Goal: Task Accomplishment & Management: Use online tool/utility

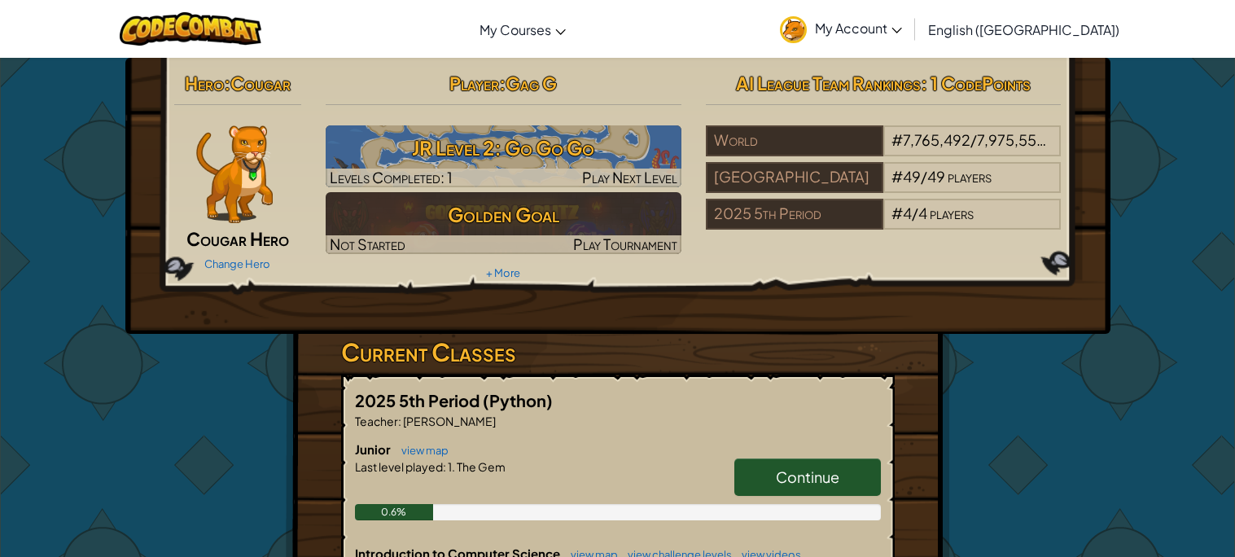
click at [397, 157] on h3 "JR Level 2: Go Go Go" at bounding box center [504, 147] width 356 height 37
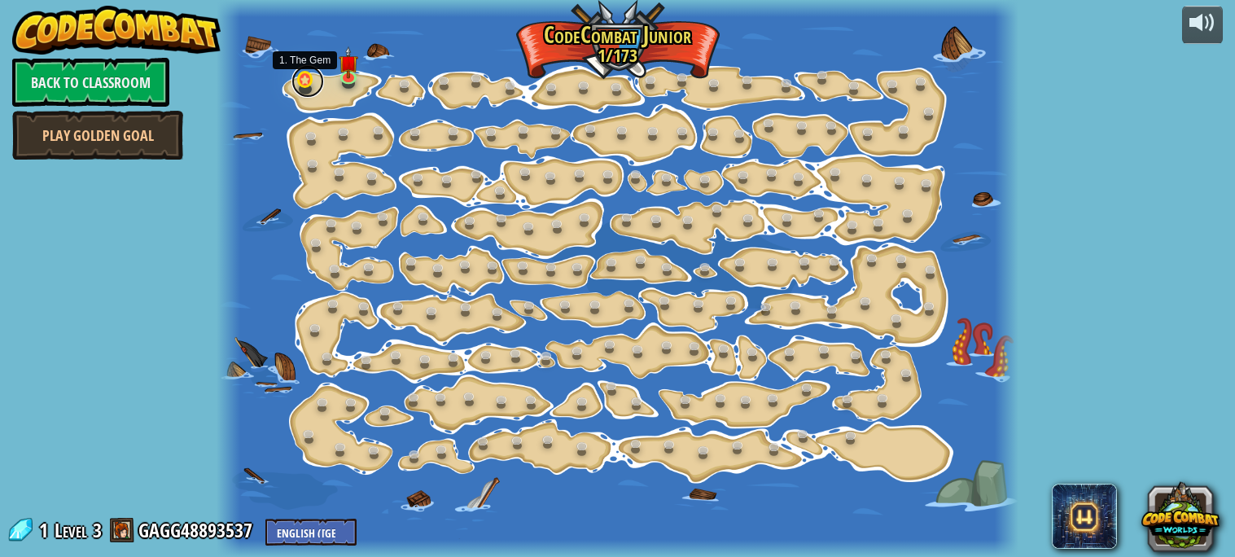
click at [304, 83] on link at bounding box center [307, 81] width 33 height 33
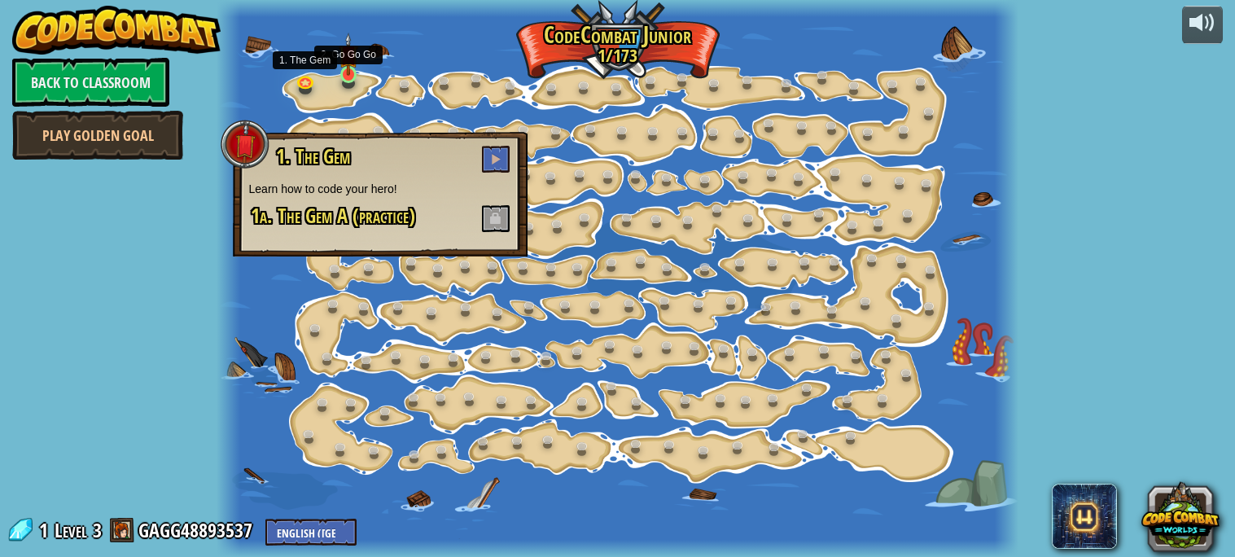
click at [343, 77] on div at bounding box center [348, 74] width 16 height 17
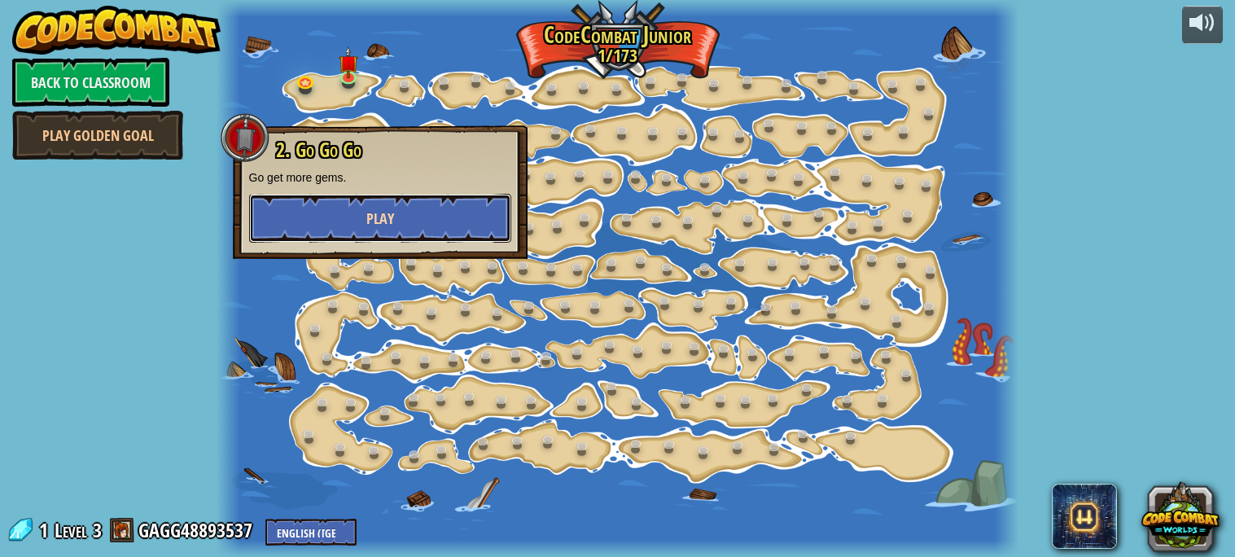
click at [350, 200] on button "Play" at bounding box center [380, 218] width 262 height 49
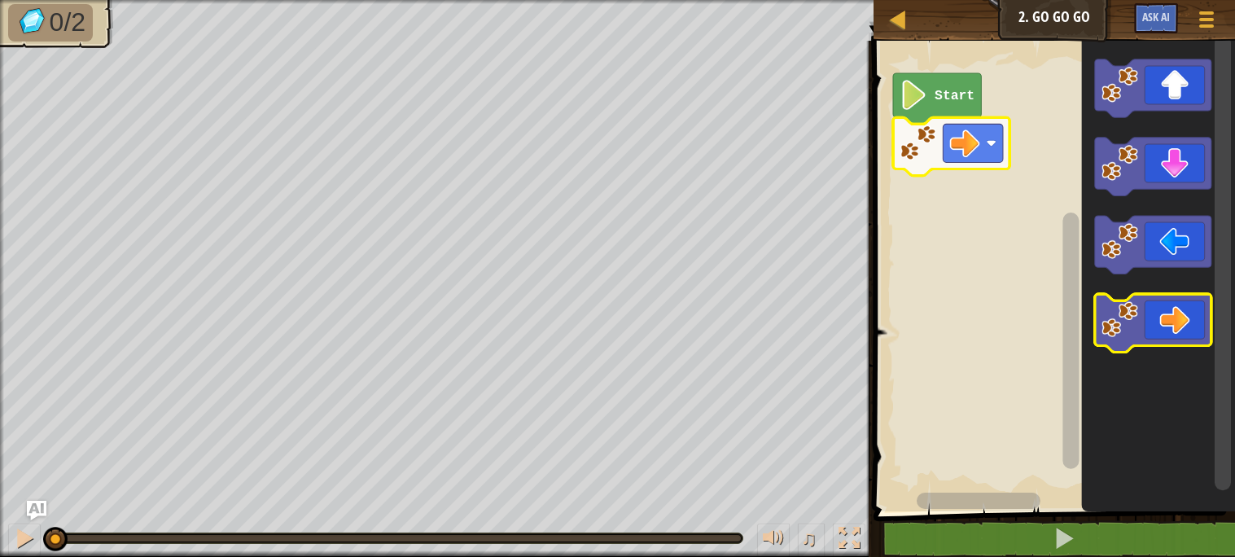
click at [1180, 318] on icon "Blockly Workspace" at bounding box center [1153, 323] width 116 height 59
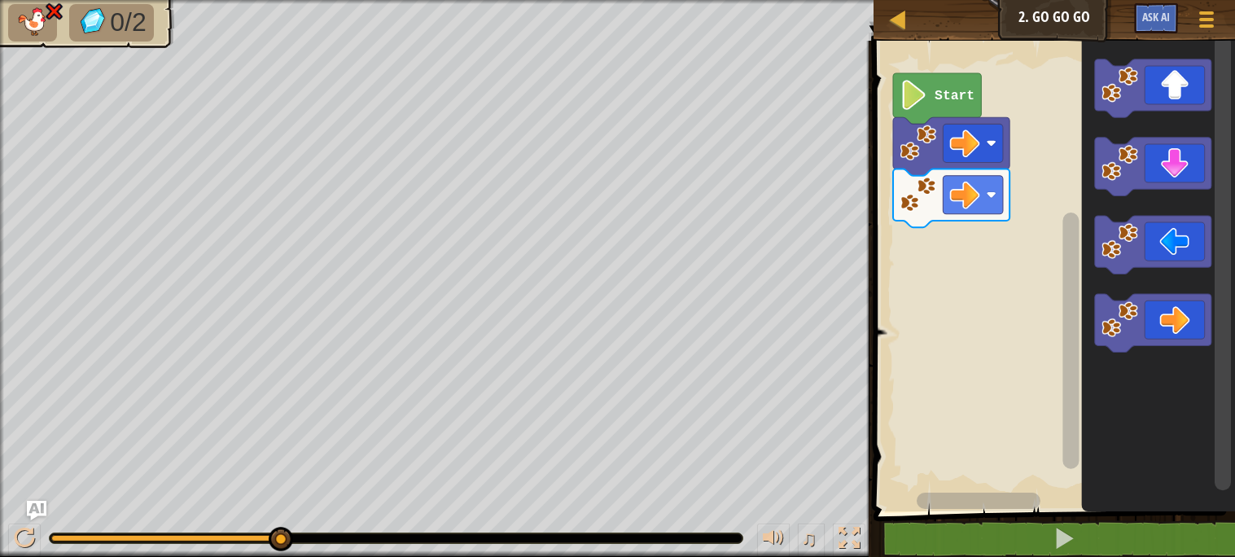
click at [898, 77] on icon "Blockly Workspace" at bounding box center [937, 98] width 88 height 50
click at [900, 85] on image "Blockly Workspace" at bounding box center [913, 95] width 28 height 30
click at [1165, 239] on icon "Blockly Workspace" at bounding box center [1153, 245] width 116 height 59
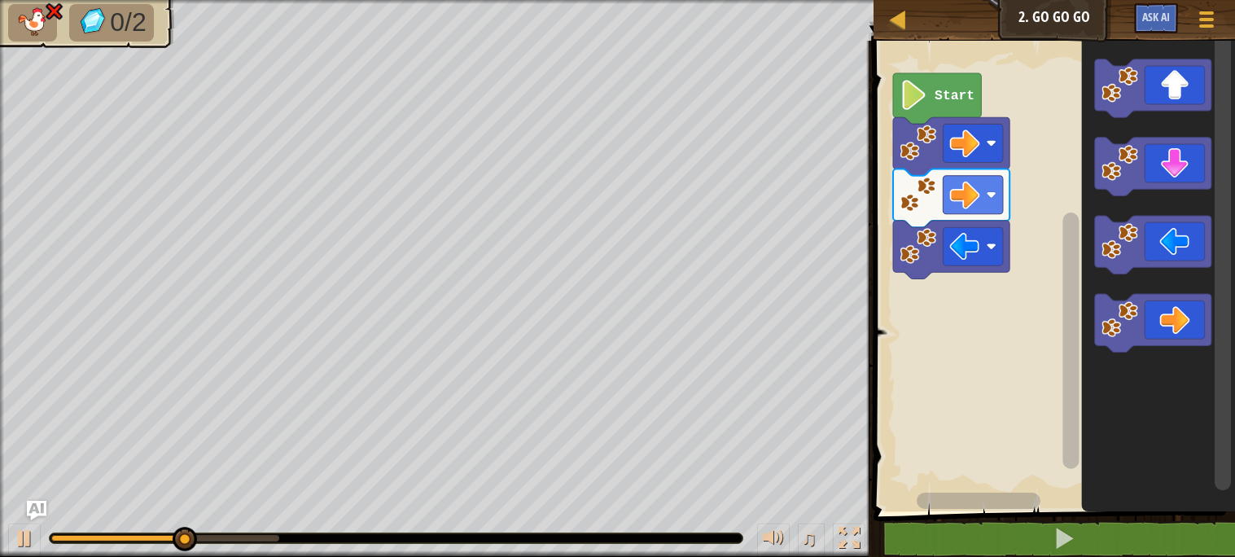
click at [1215, 98] on rect "Blockly Workspace" at bounding box center [1222, 263] width 16 height 456
click at [1170, 319] on icon "Blockly Workspace" at bounding box center [1153, 323] width 116 height 59
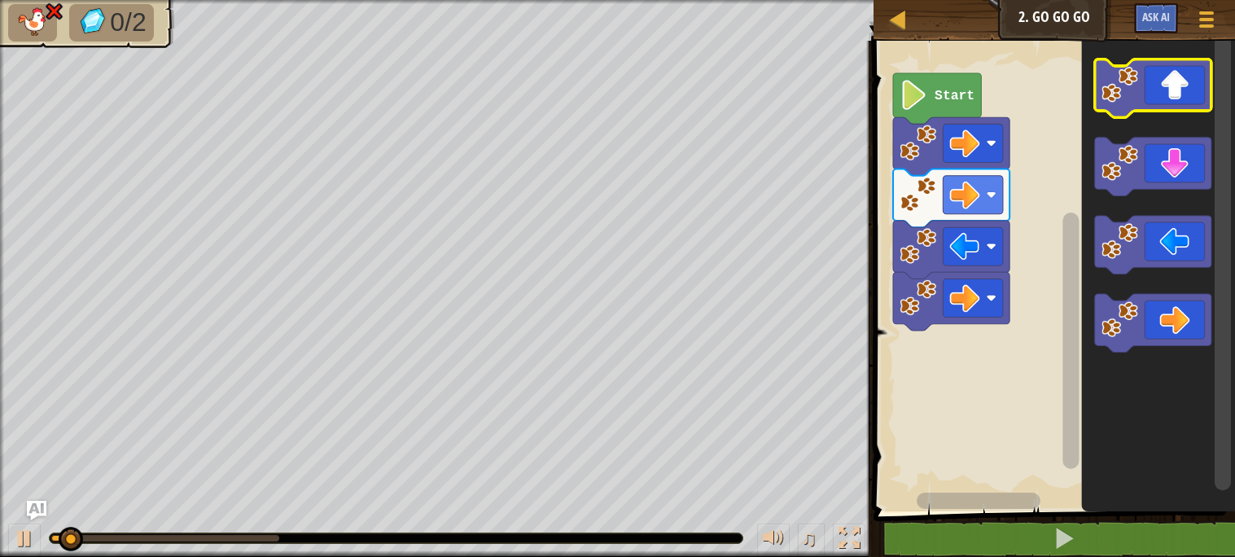
click at [1166, 80] on icon "Blockly Workspace" at bounding box center [1153, 88] width 116 height 59
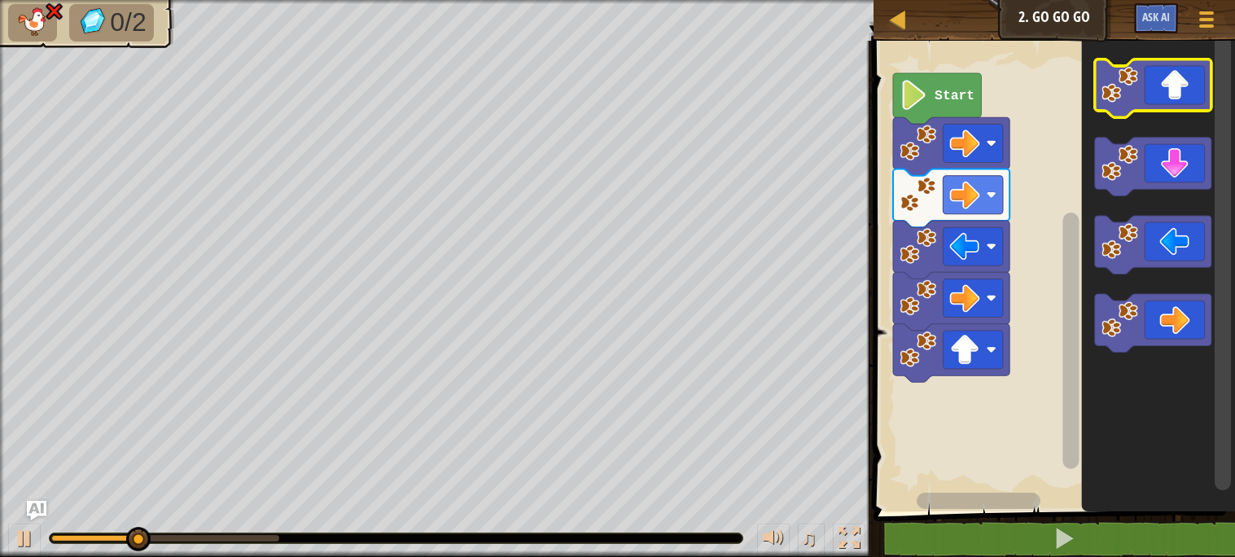
click at [1166, 80] on icon "Blockly Workspace" at bounding box center [1153, 88] width 116 height 59
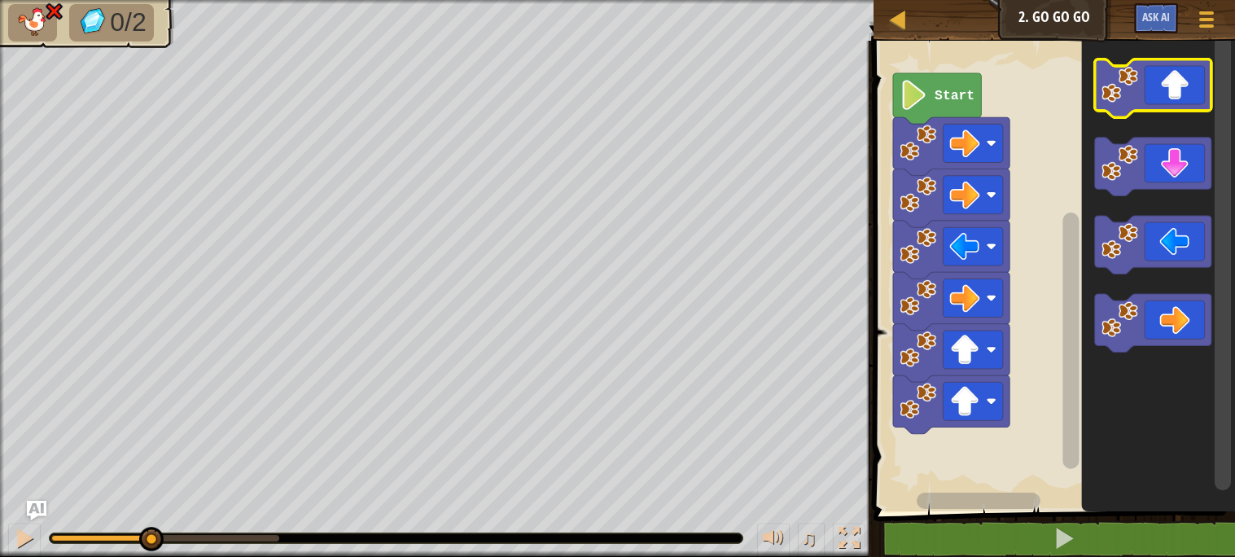
click at [1166, 80] on icon "Blockly Workspace" at bounding box center [1153, 88] width 116 height 59
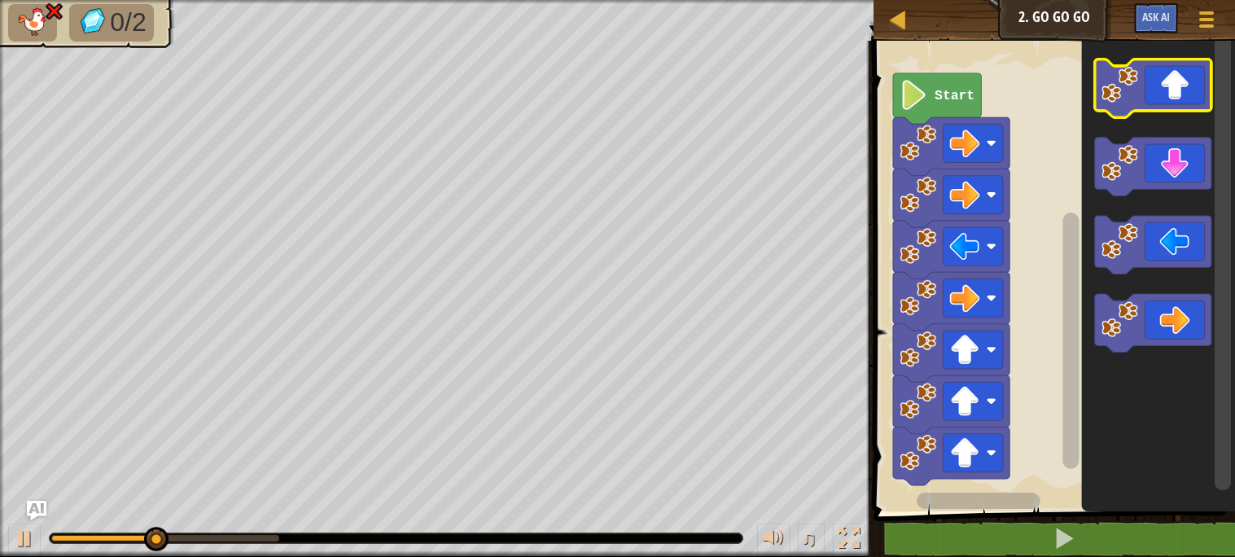
click at [1166, 80] on icon "Blockly Workspace" at bounding box center [1153, 88] width 116 height 59
click at [1167, 80] on icon "Blockly Workspace" at bounding box center [1153, 88] width 116 height 59
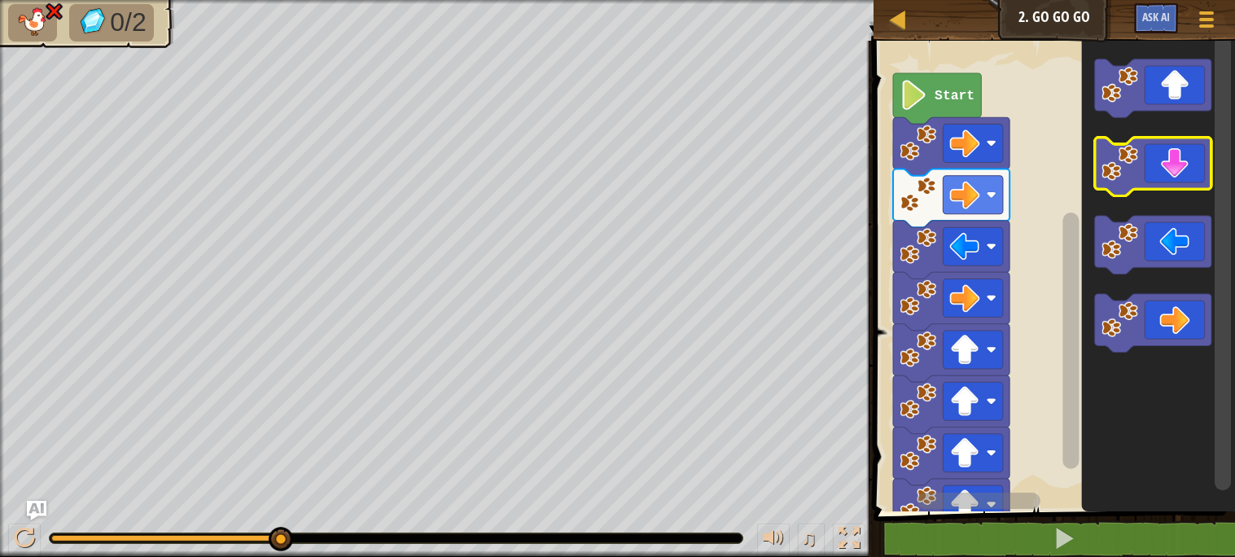
click at [1193, 179] on icon "Blockly Workspace" at bounding box center [1153, 167] width 116 height 59
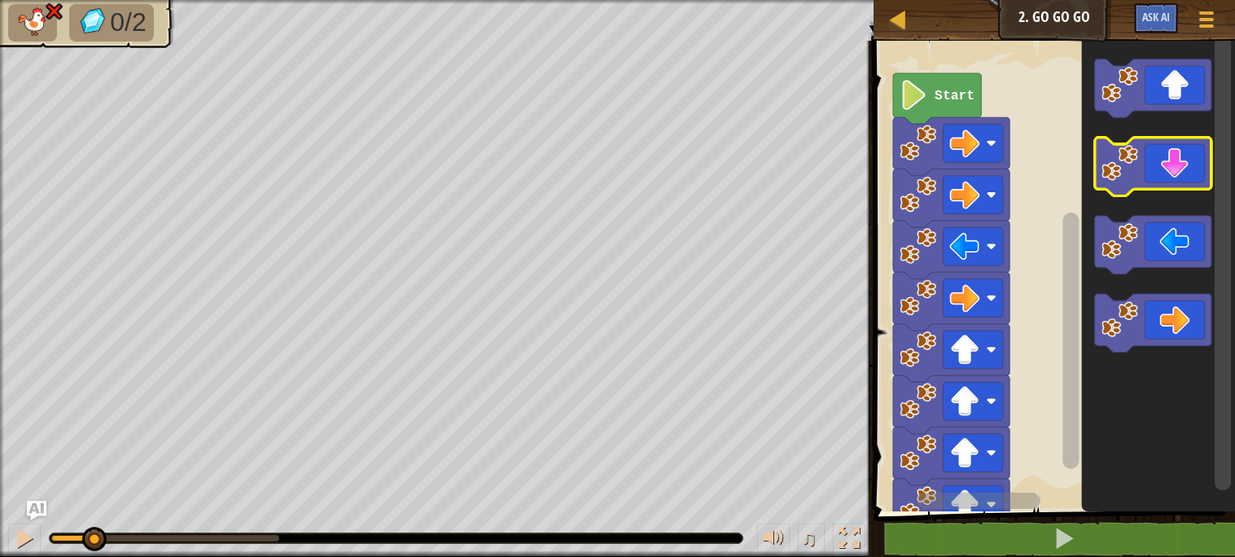
click at [1193, 179] on icon "Blockly Workspace" at bounding box center [1153, 167] width 116 height 59
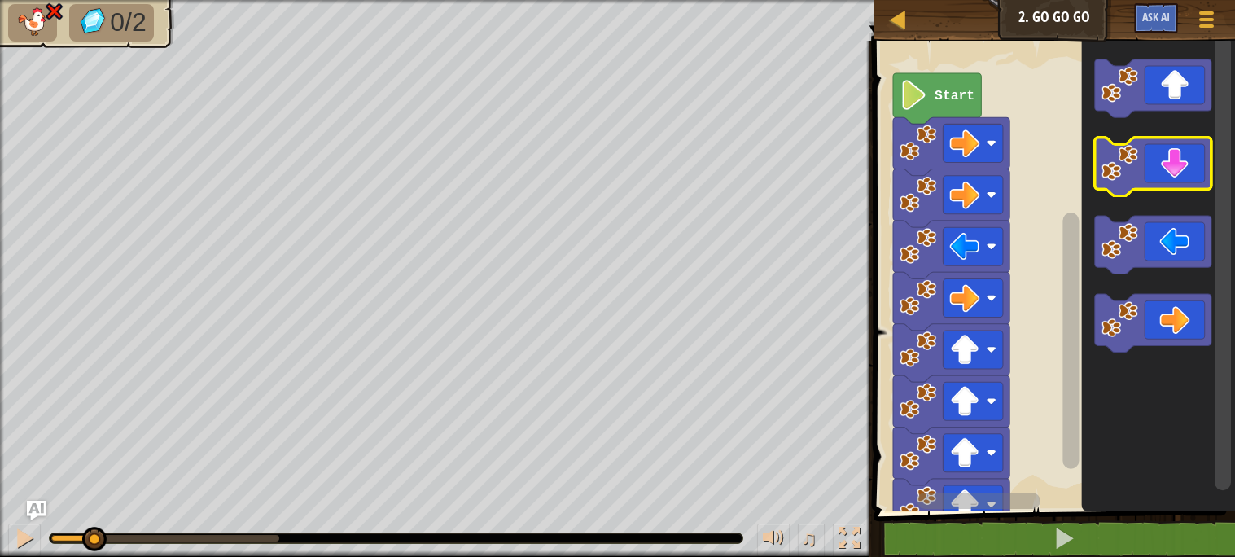
click at [1193, 179] on icon "Blockly Workspace" at bounding box center [1153, 167] width 116 height 59
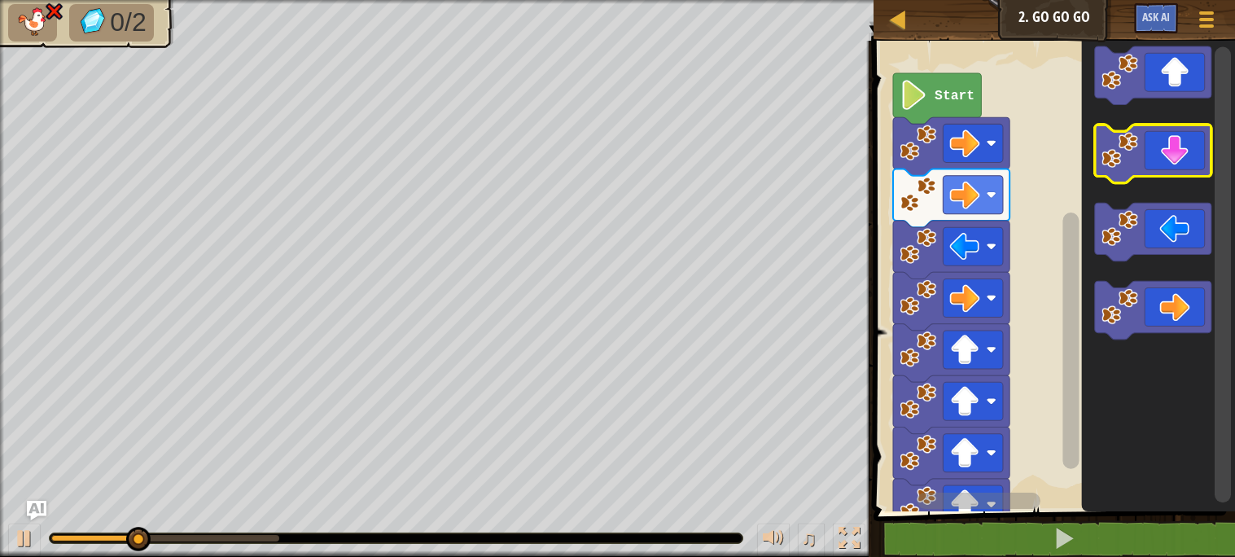
click at [1176, 169] on icon "Blockly Workspace" at bounding box center [1153, 154] width 116 height 59
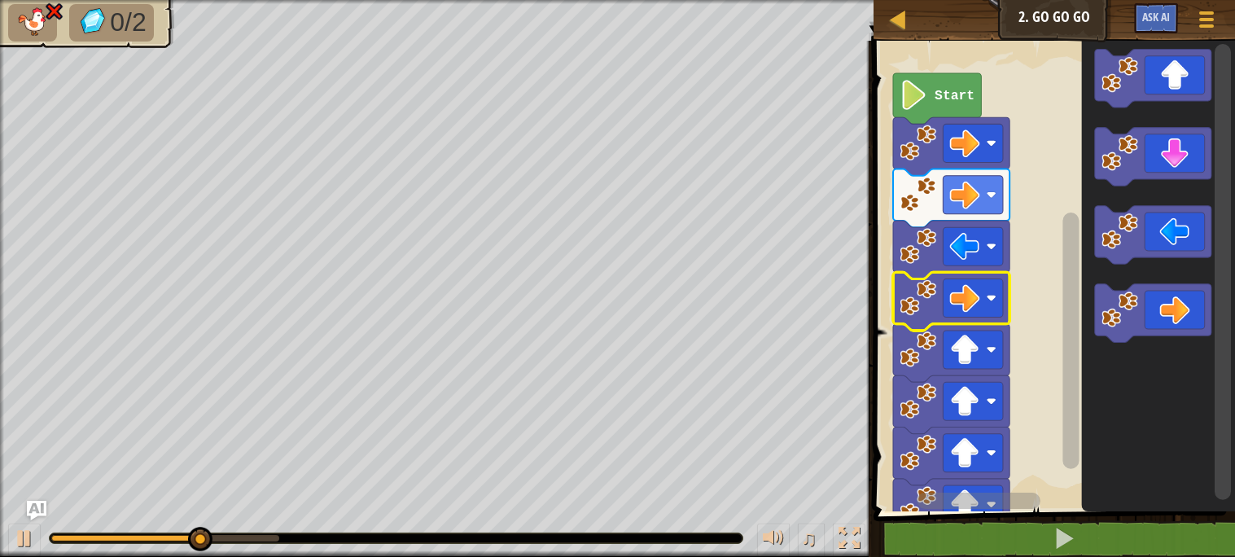
click at [938, 276] on icon "Blockly Workspace" at bounding box center [951, 301] width 116 height 59
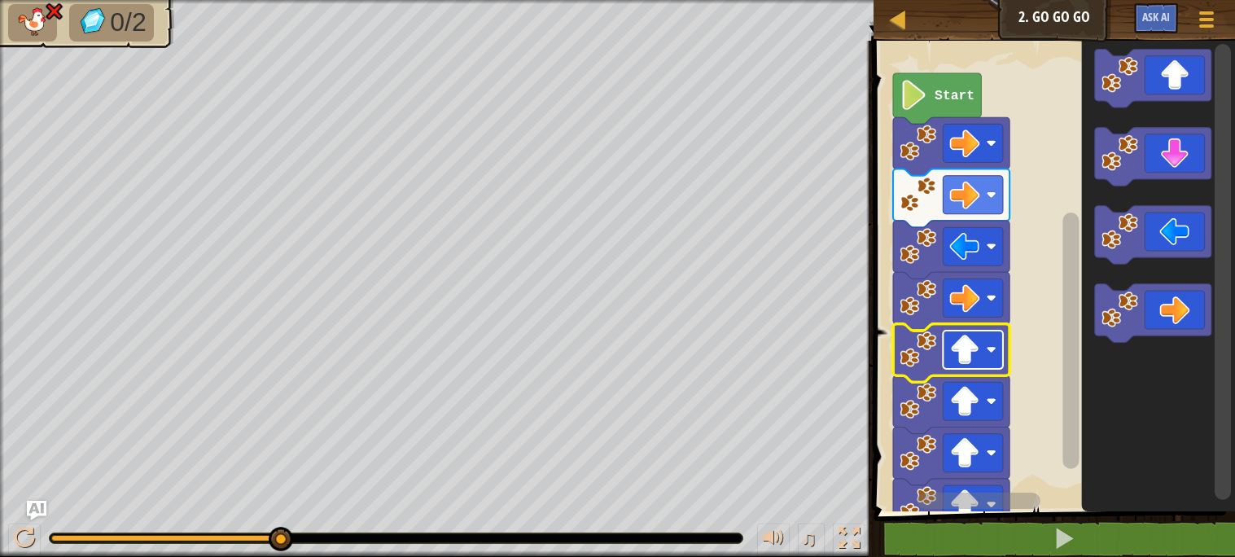
click at [961, 351] on image "Blockly Workspace" at bounding box center [965, 350] width 30 height 30
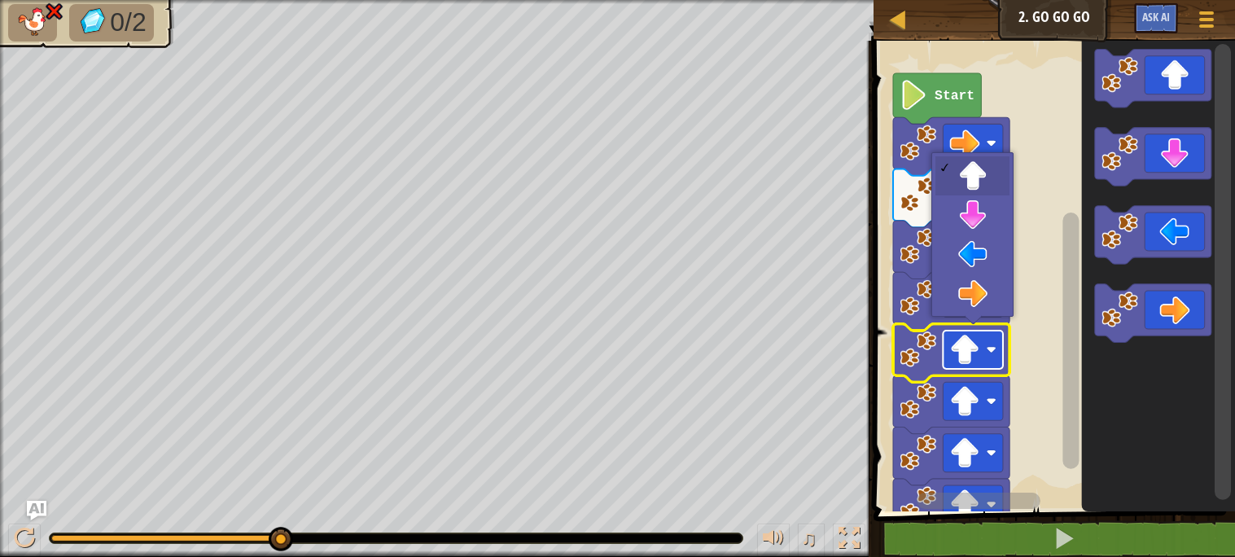
click at [961, 351] on image "Blockly Workspace" at bounding box center [965, 350] width 30 height 30
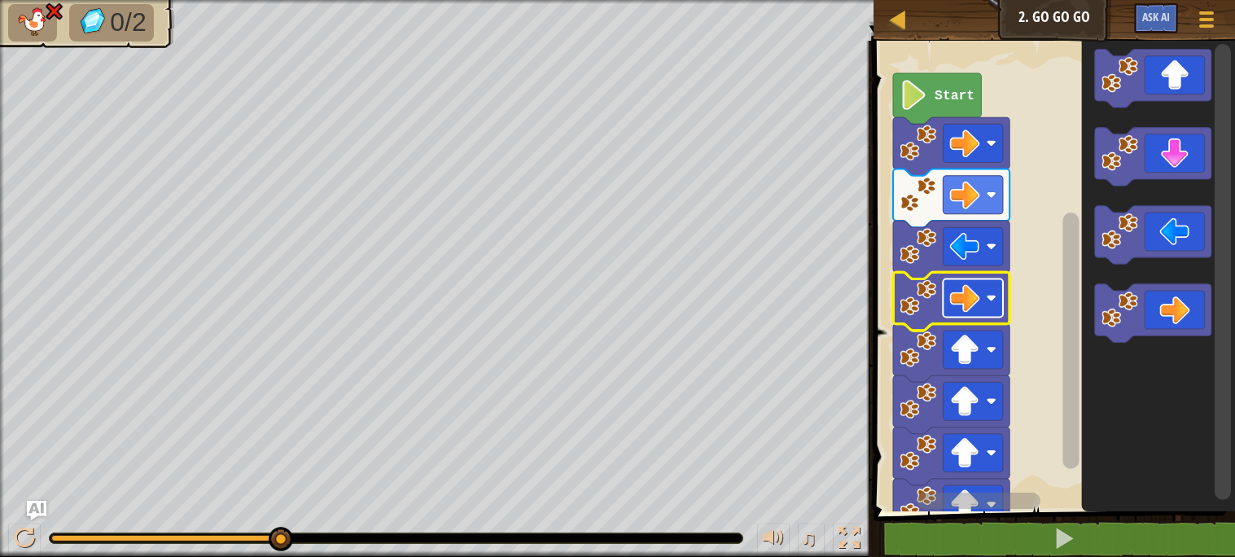
click at [971, 308] on image "Blockly Workspace" at bounding box center [965, 298] width 30 height 30
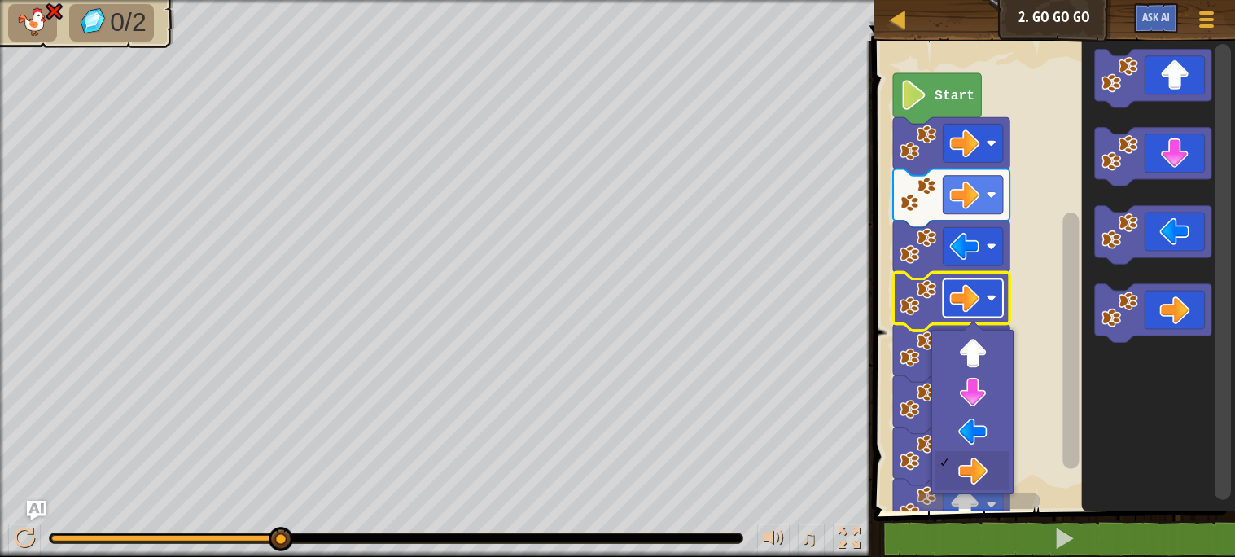
click at [956, 309] on image "Blockly Workspace" at bounding box center [965, 298] width 30 height 30
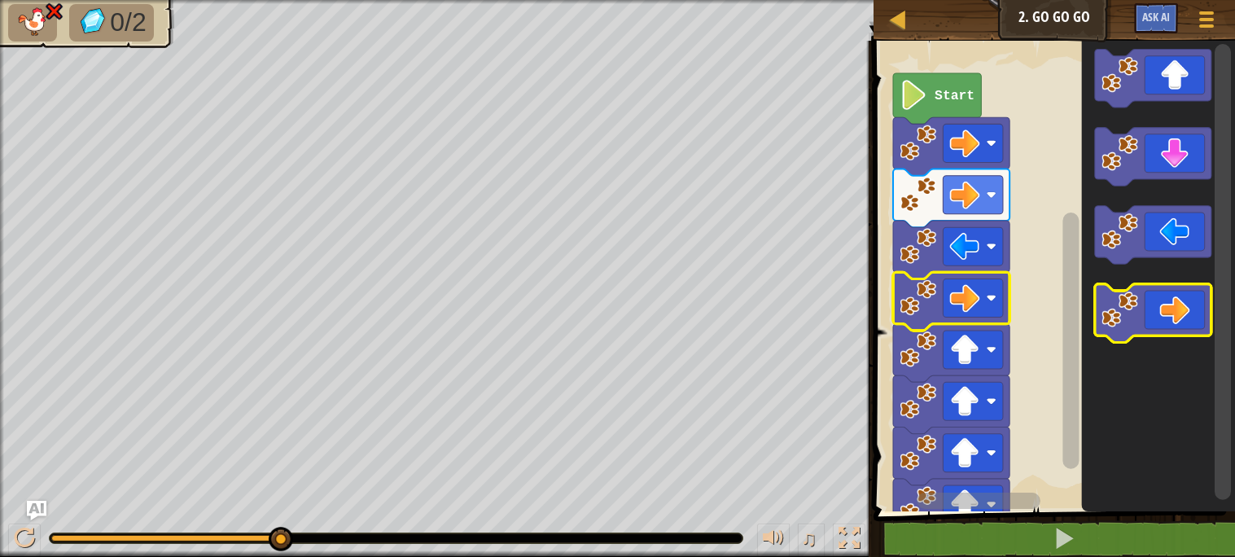
click at [1144, 319] on icon "Blockly Workspace" at bounding box center [1153, 313] width 116 height 59
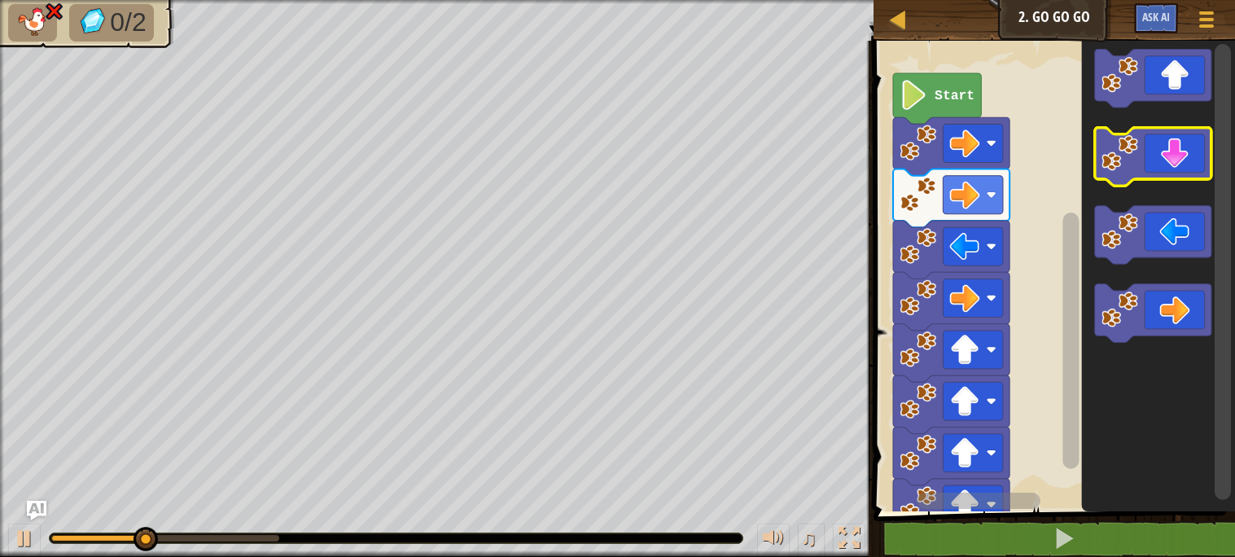
click at [1166, 164] on icon "Blockly Workspace" at bounding box center [1153, 157] width 116 height 59
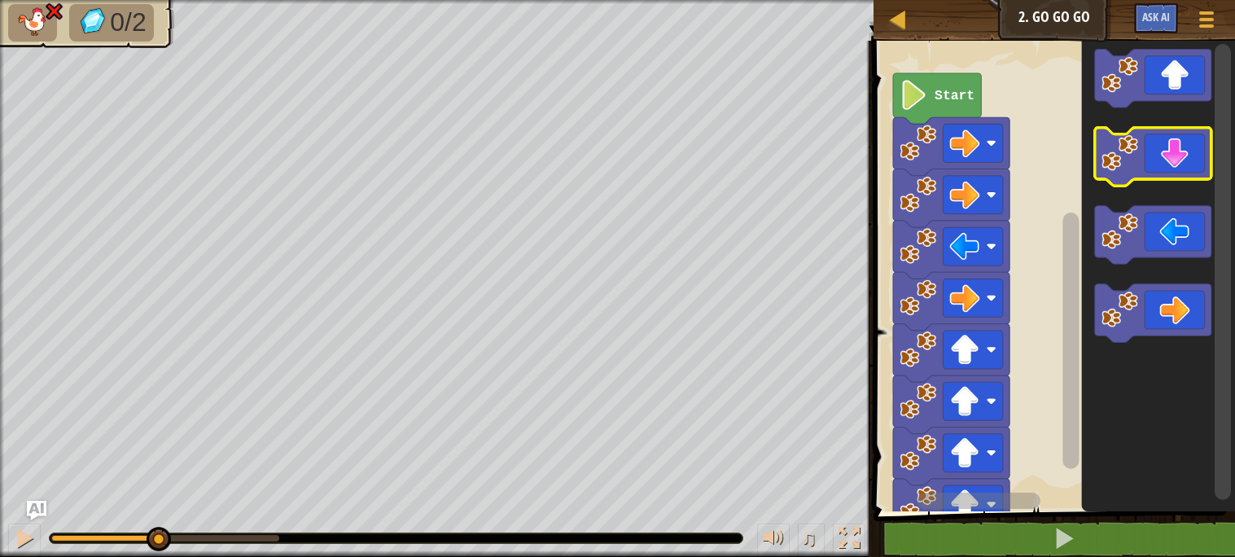
click at [1166, 164] on icon "Blockly Workspace" at bounding box center [1153, 157] width 116 height 59
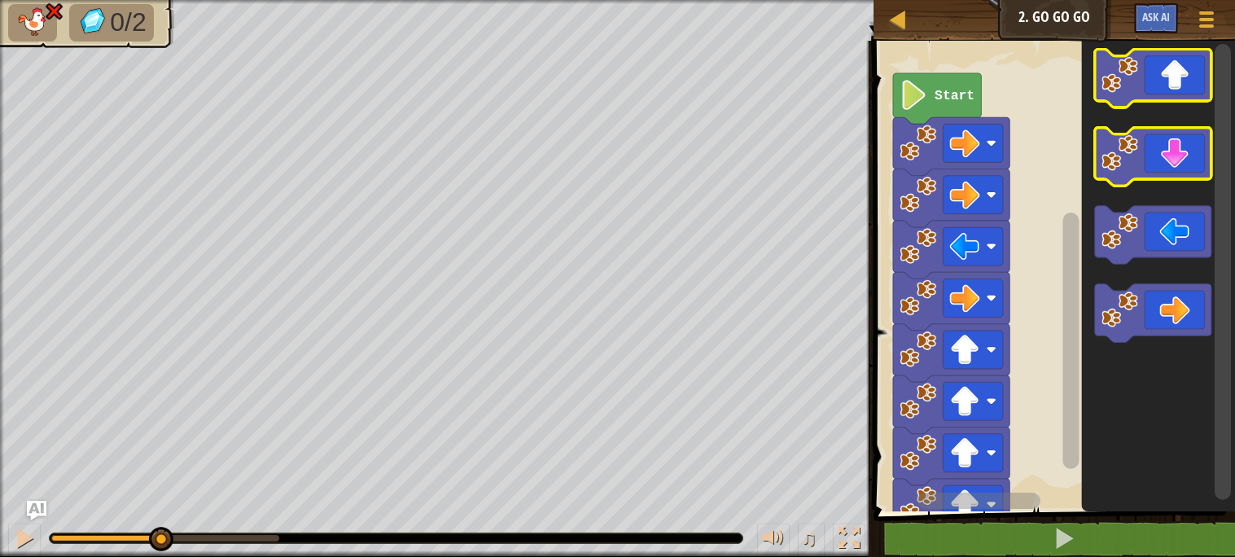
click at [1164, 66] on icon "Blockly Workspace" at bounding box center [1153, 79] width 116 height 59
click at [1165, 162] on icon "Blockly Workspace" at bounding box center [1153, 157] width 116 height 59
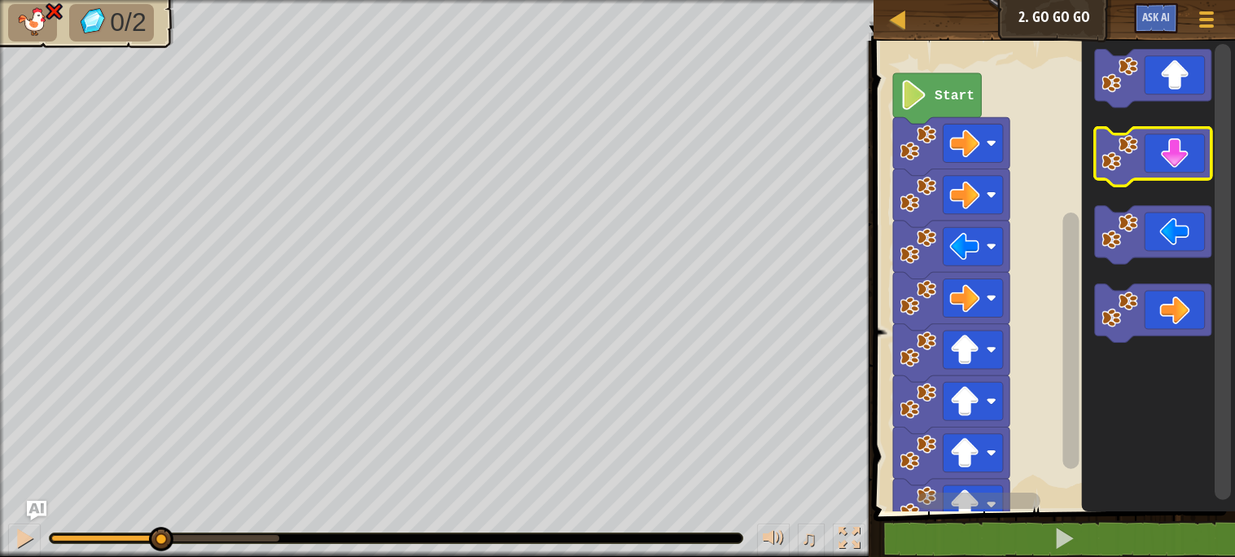
click at [1165, 162] on icon "Blockly Workspace" at bounding box center [1153, 157] width 116 height 59
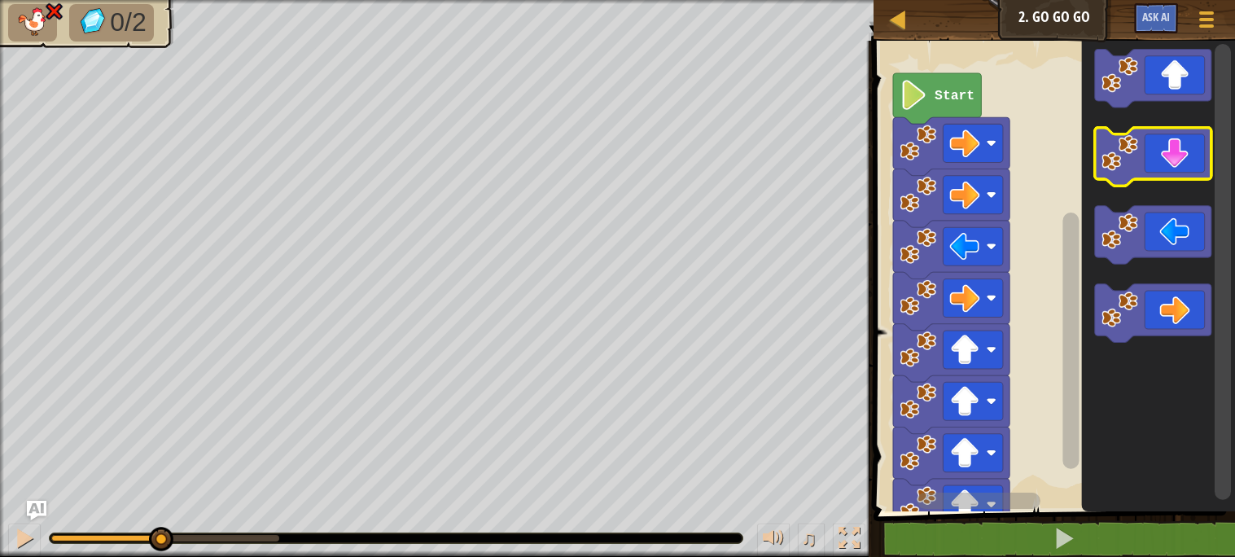
click at [1165, 162] on icon "Blockly Workspace" at bounding box center [1153, 157] width 116 height 59
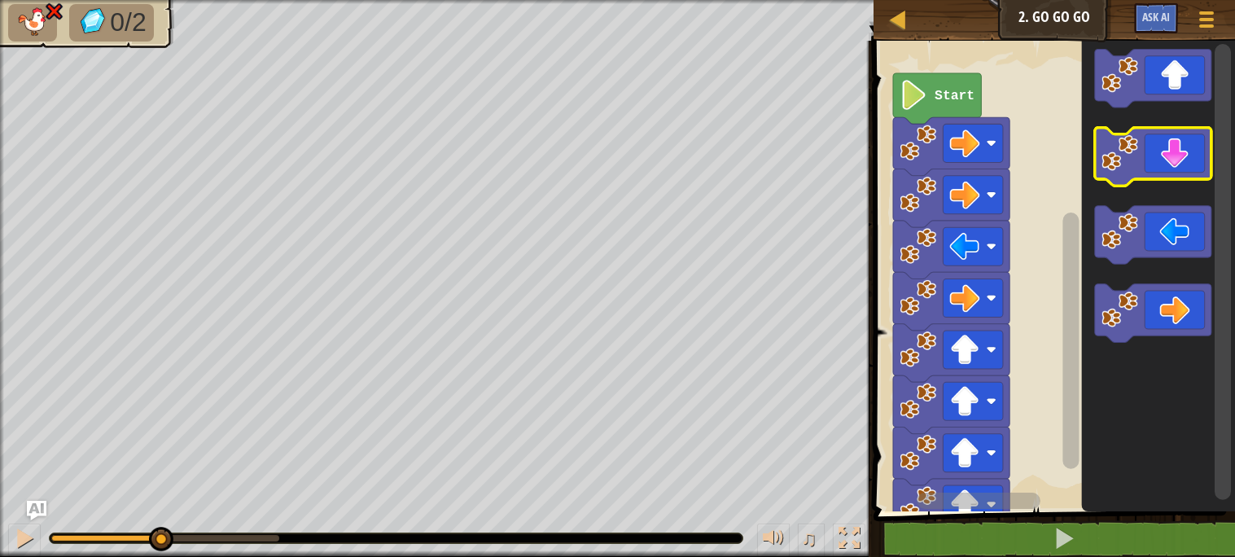
click at [1165, 162] on icon "Blockly Workspace" at bounding box center [1153, 157] width 116 height 59
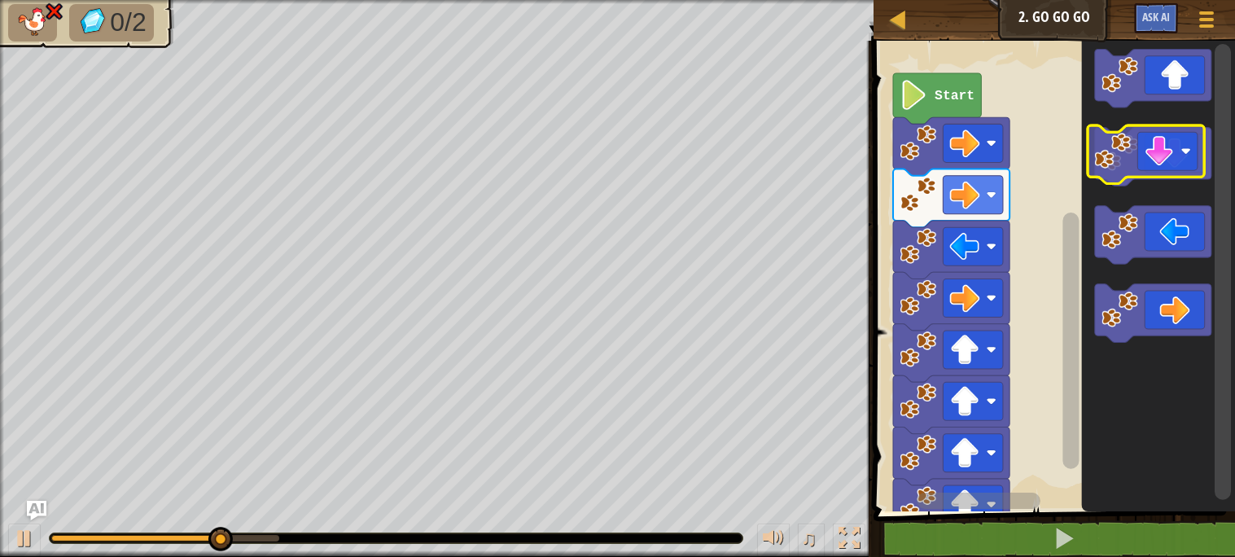
click at [1157, 160] on icon "Blockly Workspace" at bounding box center [1153, 157] width 116 height 59
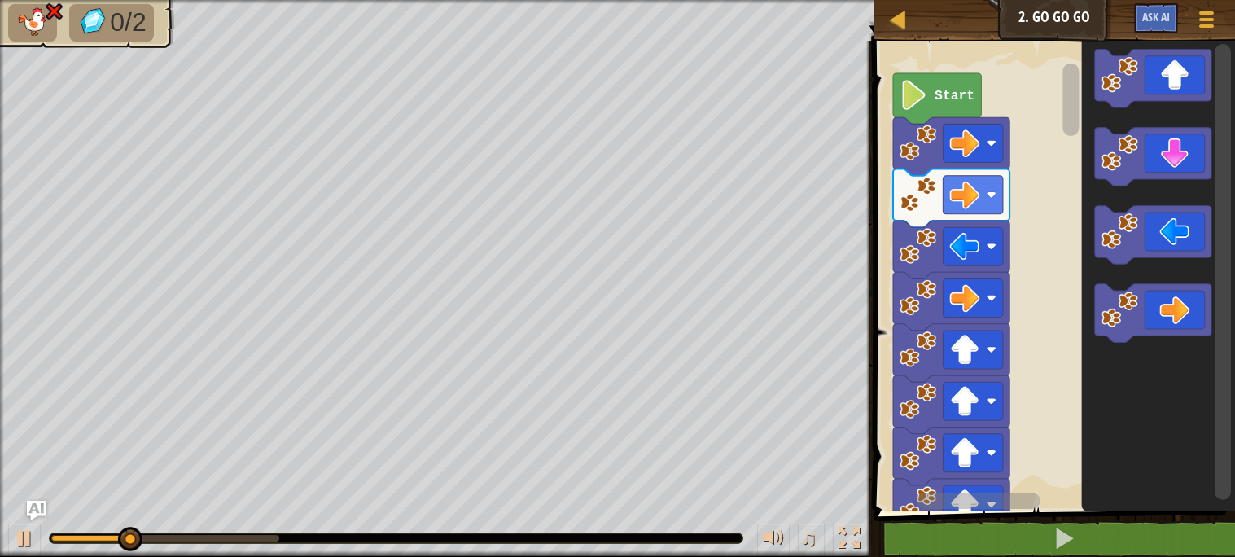
click at [1157, 160] on icon "Blockly Workspace" at bounding box center [1153, 157] width 116 height 59
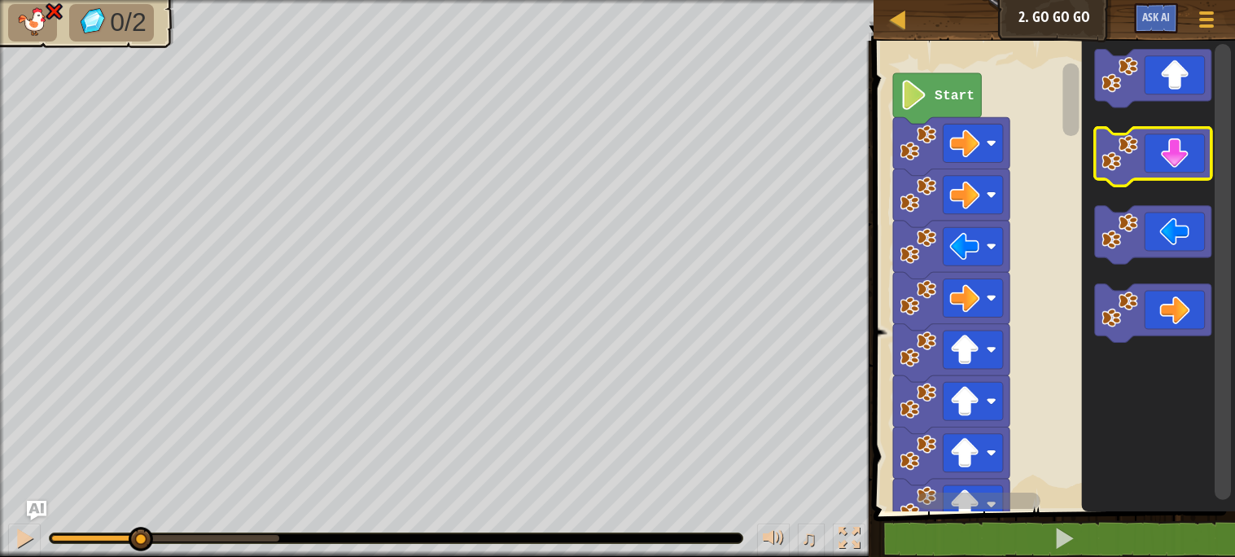
click at [1157, 160] on icon "Blockly Workspace" at bounding box center [1153, 157] width 116 height 59
click at [1159, 164] on icon "Blockly Workspace" at bounding box center [1153, 157] width 116 height 59
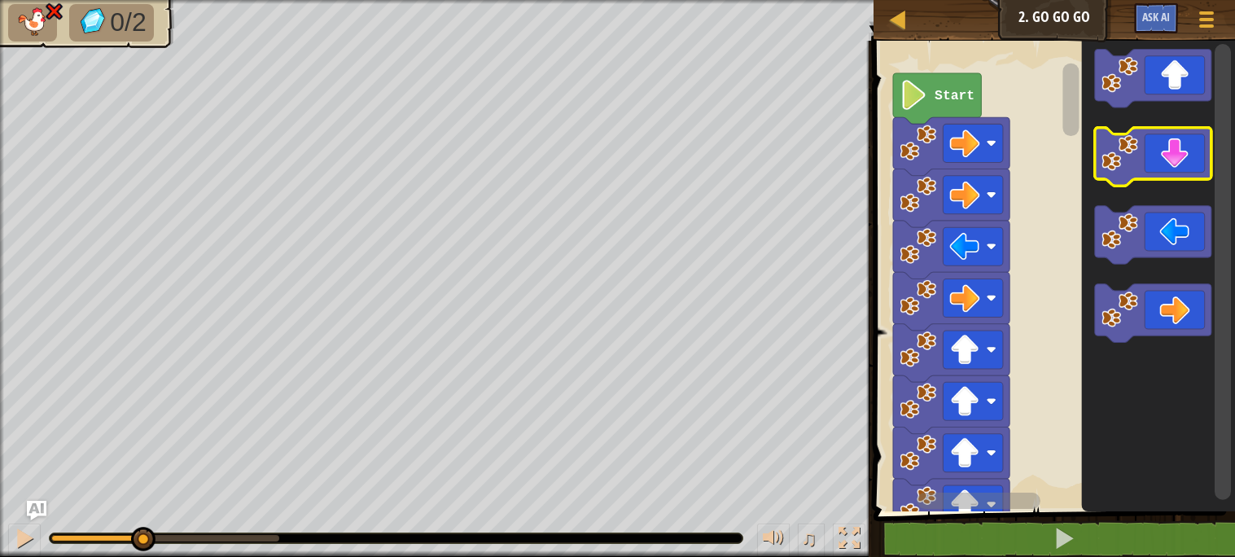
click at [1157, 163] on icon "Blockly Workspace" at bounding box center [1153, 157] width 116 height 59
click at [1155, 156] on icon "Blockly Workspace" at bounding box center [1153, 157] width 116 height 59
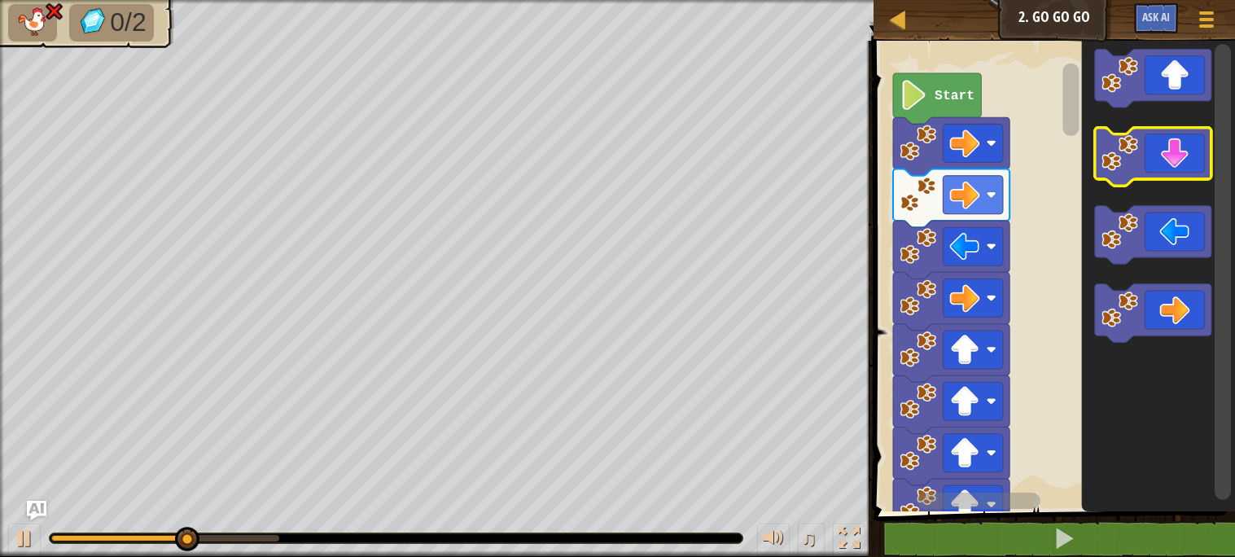
click at [1140, 0] on html "Map Junior 2. Go Go Go Game Menu Ask AI 1 ההההההההההההההההההההההההההההההההההההה…" at bounding box center [617, 0] width 1235 height 0
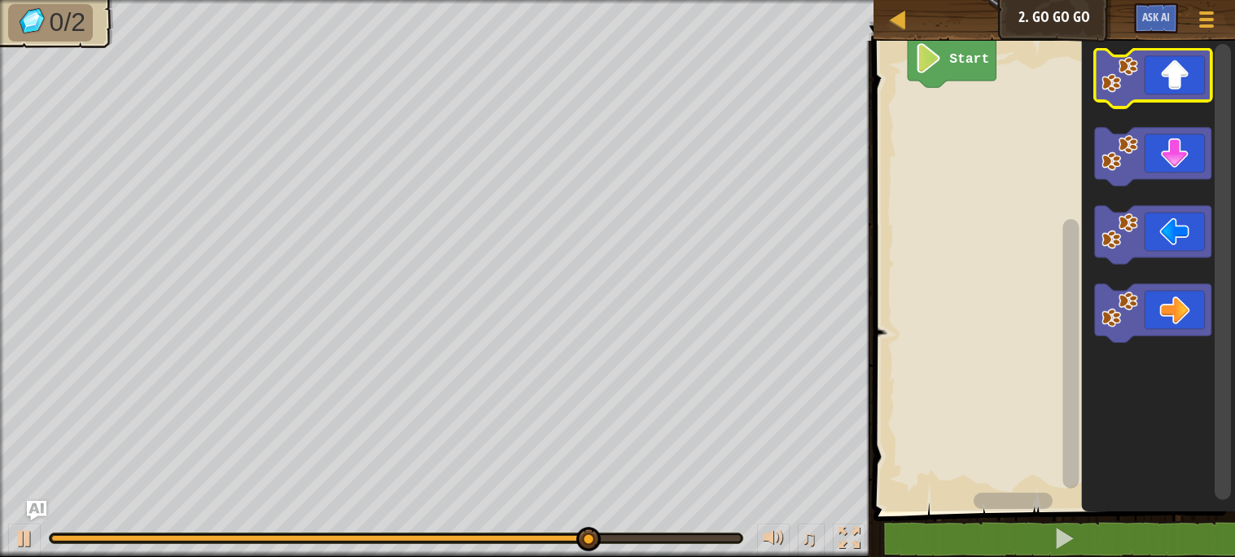
click at [1161, 63] on icon "Blockly Workspace" at bounding box center [1153, 79] width 116 height 59
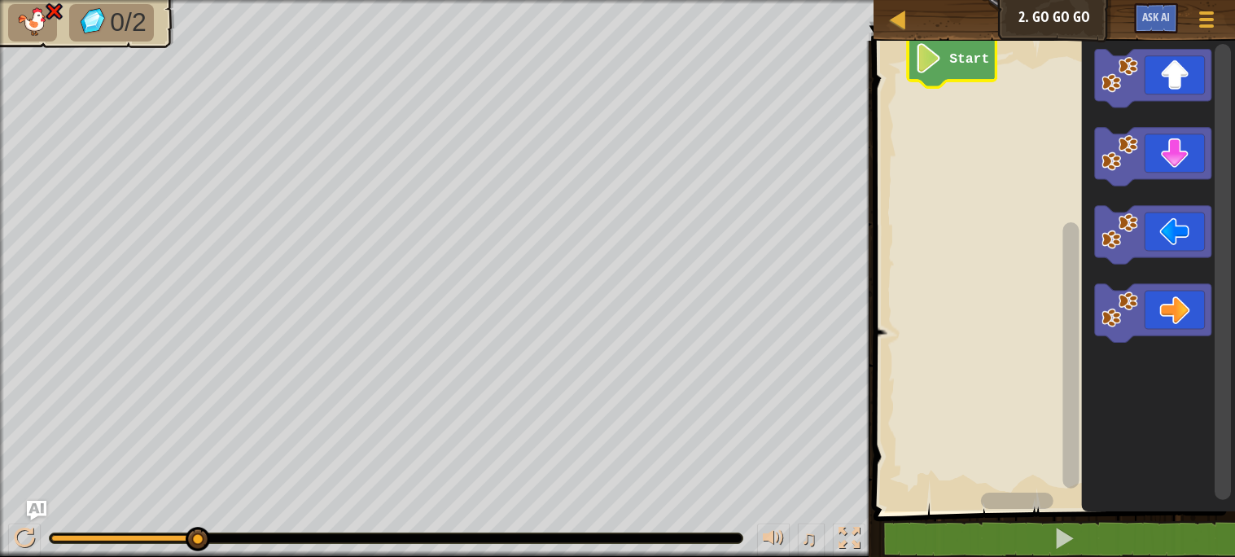
click at [911, 56] on icon "Blockly Workspace" at bounding box center [952, 62] width 88 height 50
click at [1176, 304] on icon "Blockly Workspace" at bounding box center [1153, 313] width 116 height 59
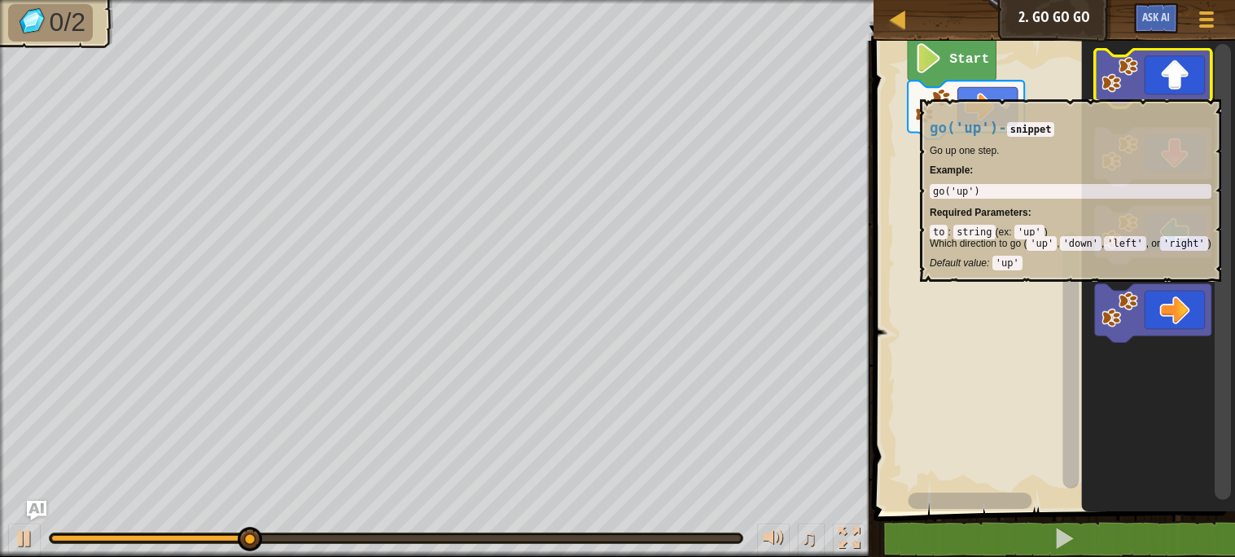
click at [1163, 91] on icon "Blockly Workspace" at bounding box center [1153, 79] width 116 height 59
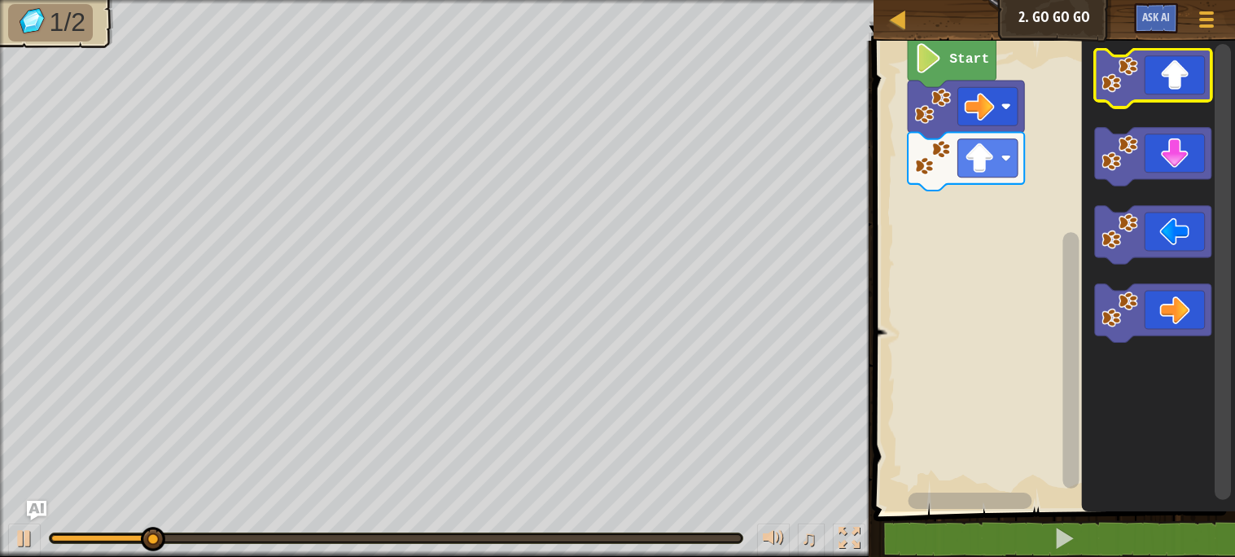
click at [1163, 91] on icon "Blockly Workspace" at bounding box center [1153, 79] width 116 height 59
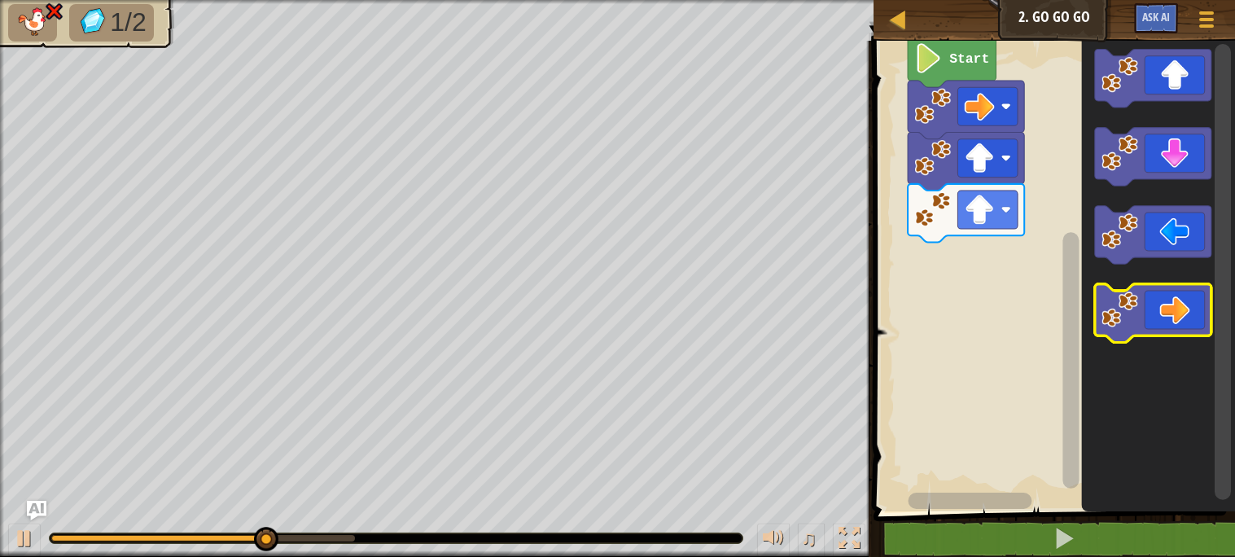
click at [1136, 314] on image "Blockly Workspace" at bounding box center [1119, 309] width 37 height 37
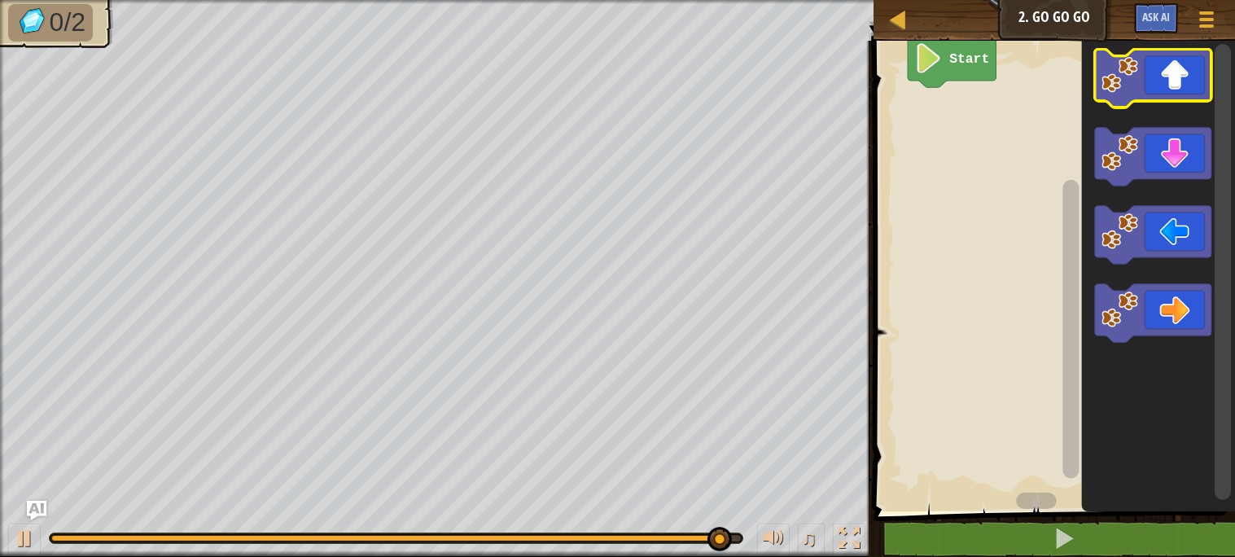
click at [1162, 81] on icon "Blockly Workspace" at bounding box center [1153, 79] width 116 height 59
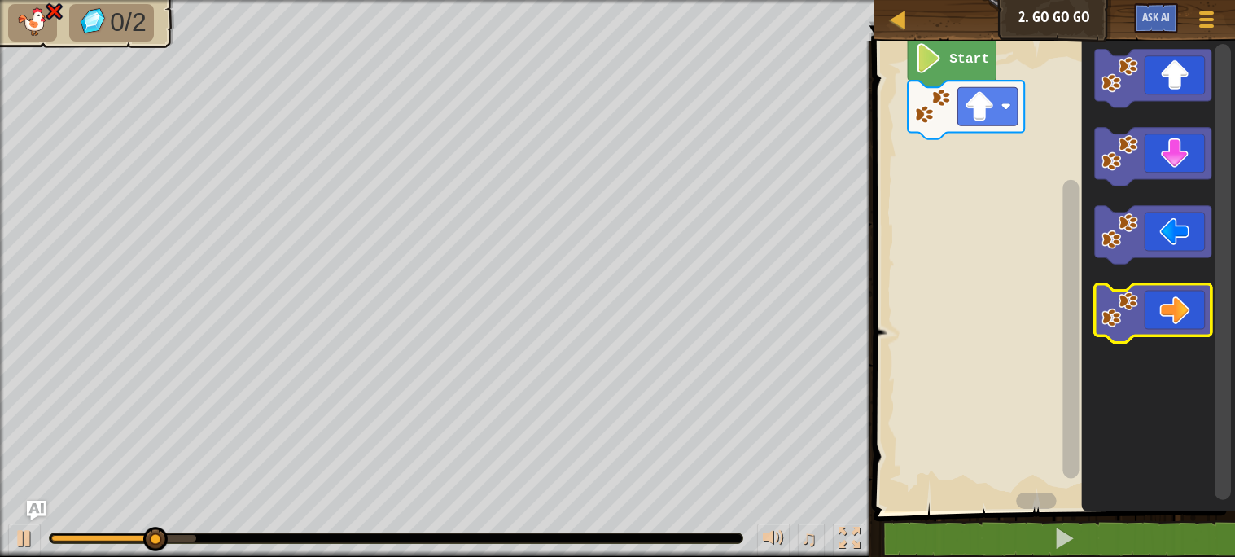
click at [1188, 299] on icon "Blockly Workspace" at bounding box center [1153, 313] width 116 height 59
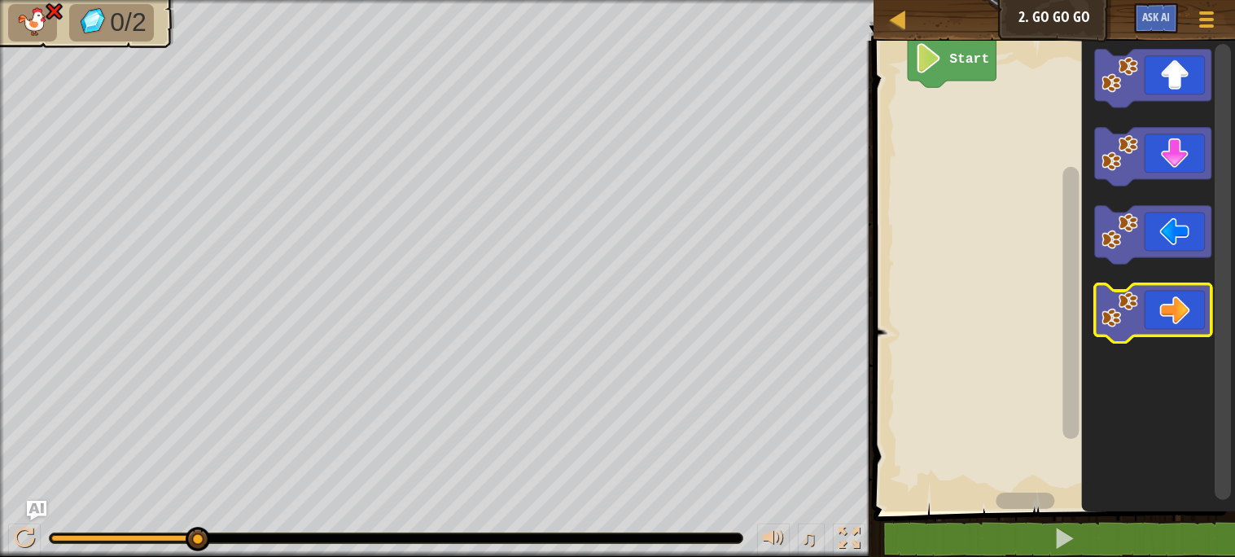
click at [1147, 295] on icon "Blockly Workspace" at bounding box center [1153, 313] width 116 height 59
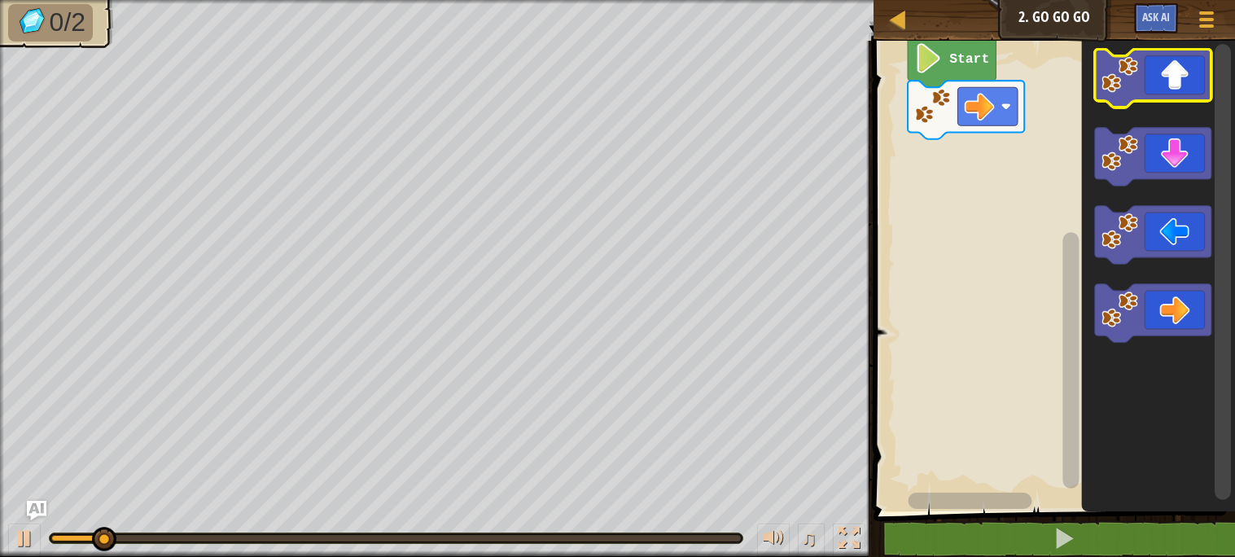
click at [1155, 83] on icon "Blockly Workspace" at bounding box center [1153, 79] width 116 height 59
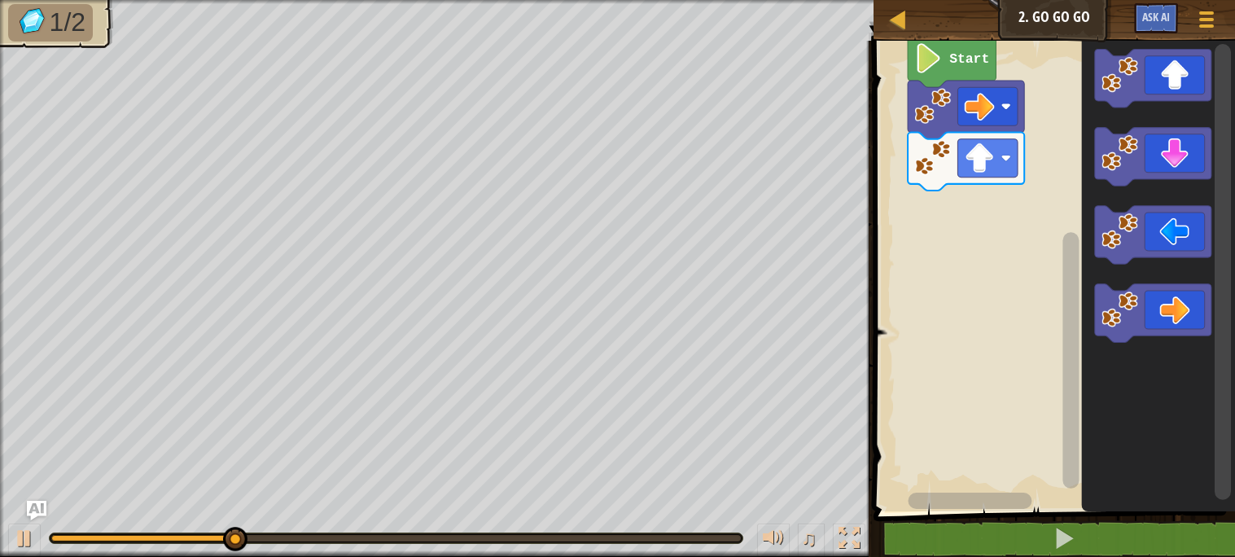
click at [1090, 278] on icon "Blockly Workspace" at bounding box center [1158, 272] width 154 height 479
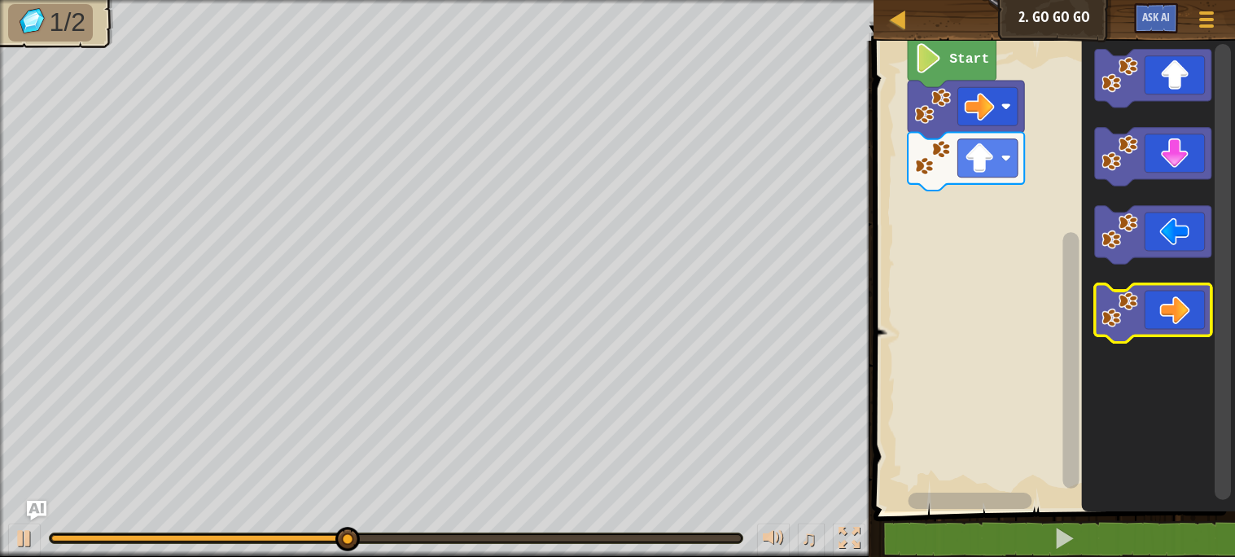
click at [1156, 313] on icon "Blockly Workspace" at bounding box center [1153, 313] width 116 height 59
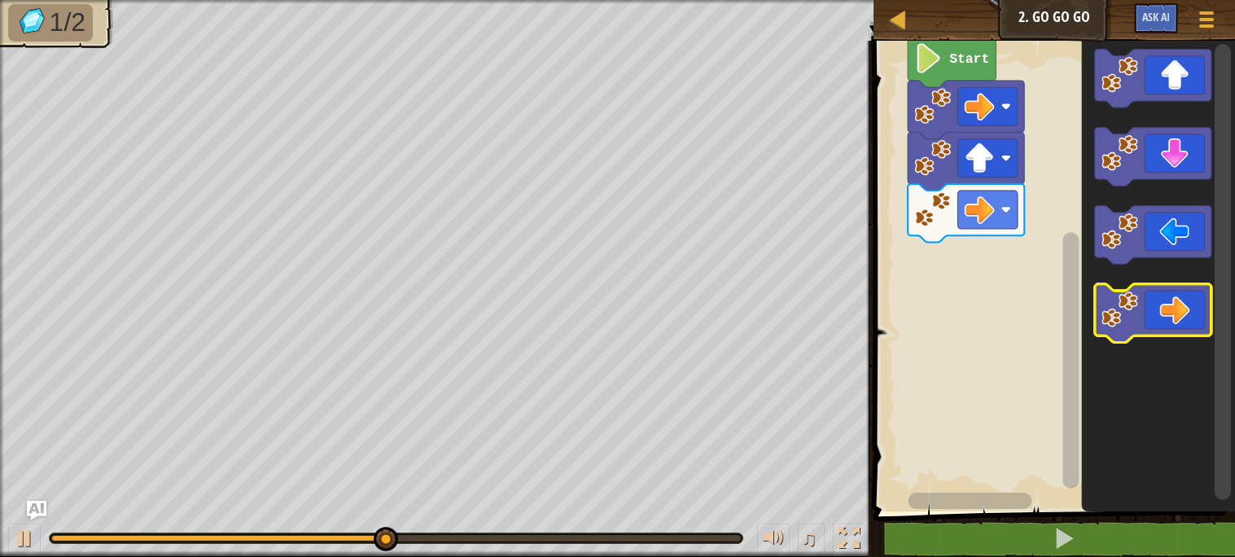
click at [1156, 313] on icon "Blockly Workspace" at bounding box center [1153, 313] width 116 height 59
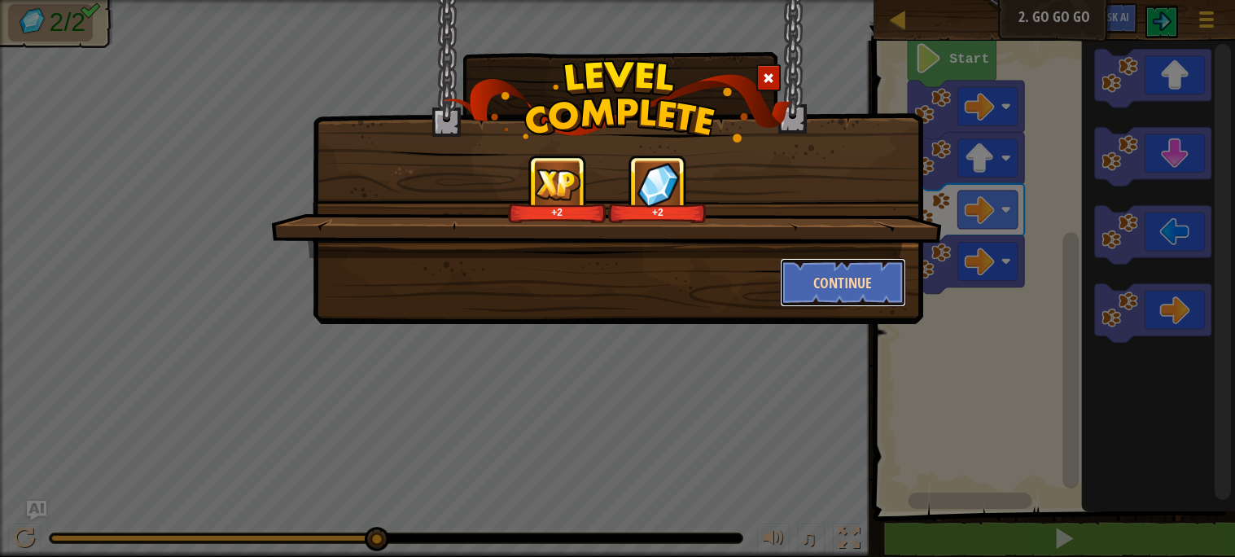
click at [814, 274] on button "Continue" at bounding box center [843, 282] width 126 height 49
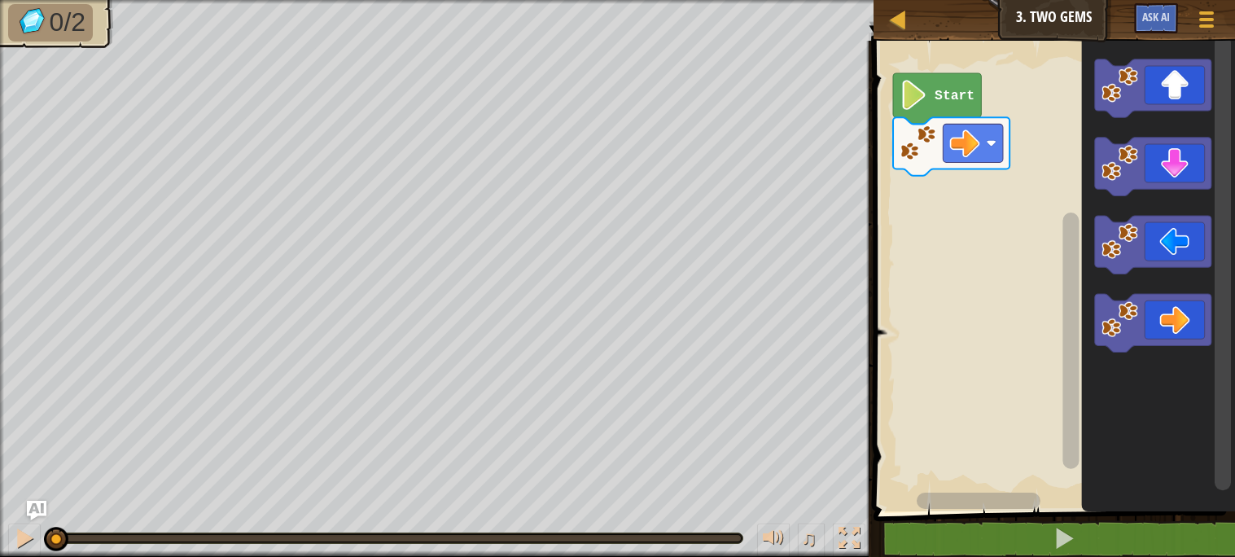
click at [941, 93] on text "Start" at bounding box center [954, 95] width 40 height 15
click at [926, 93] on image "Blockly Workspace" at bounding box center [913, 95] width 28 height 30
click at [1158, 322] on icon "Blockly Workspace" at bounding box center [1153, 323] width 116 height 59
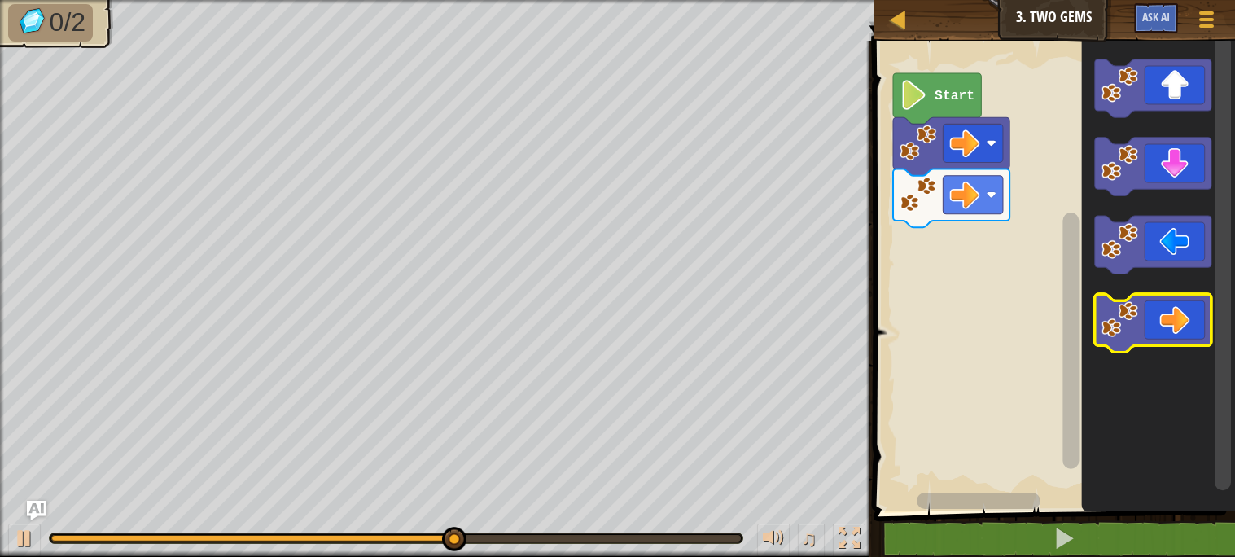
click at [1136, 342] on icon "Blockly Workspace" at bounding box center [1153, 323] width 116 height 59
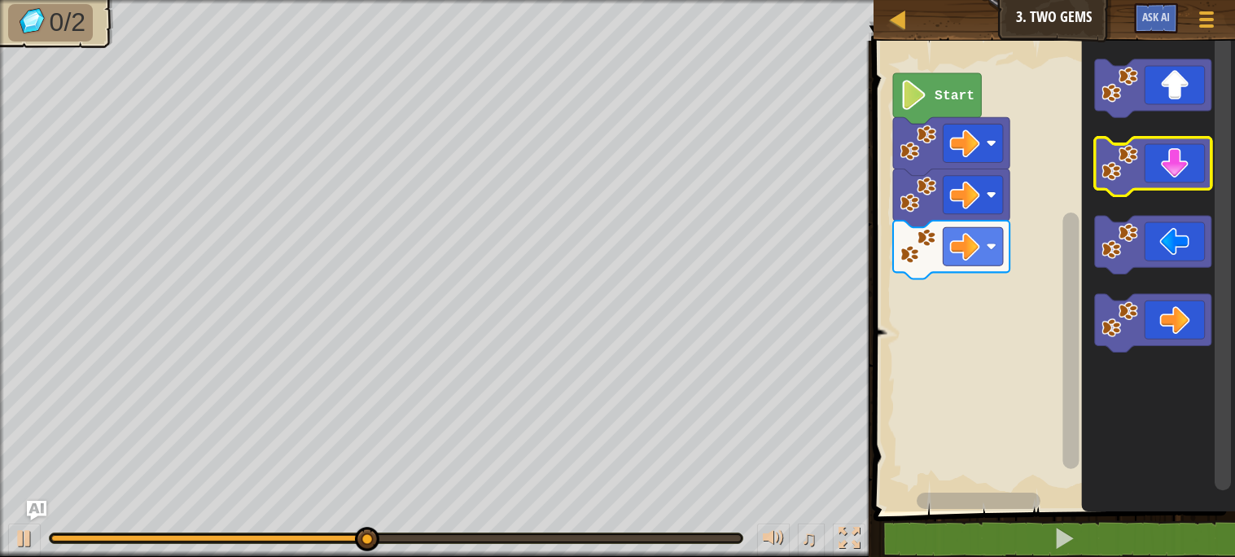
click at [1163, 152] on icon "Blockly Workspace" at bounding box center [1153, 167] width 116 height 59
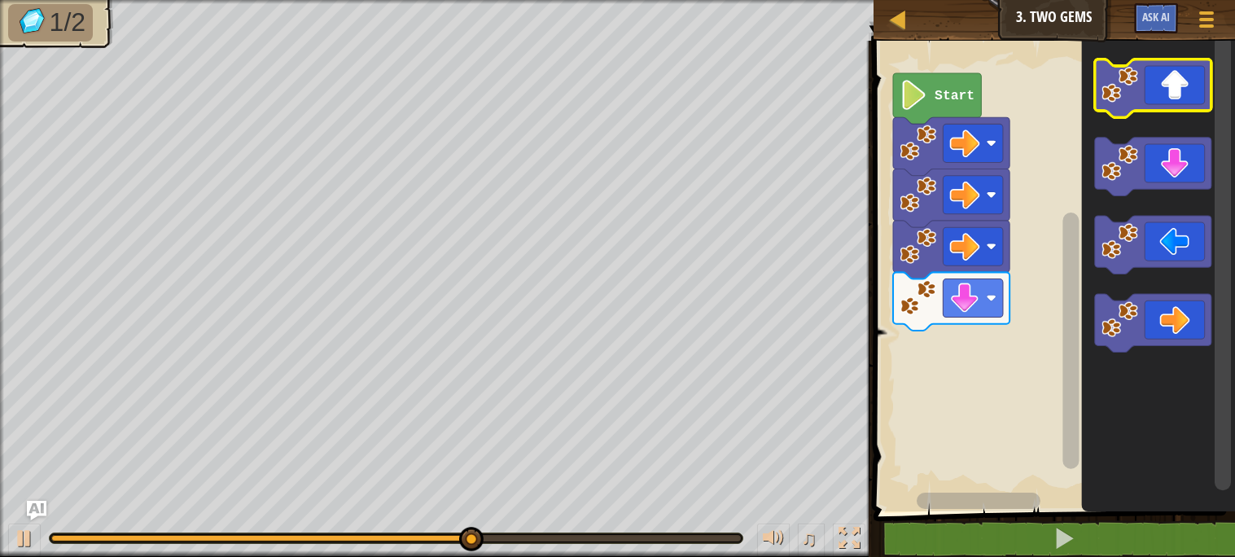
click at [1153, 95] on icon "Blockly Workspace" at bounding box center [1153, 88] width 116 height 59
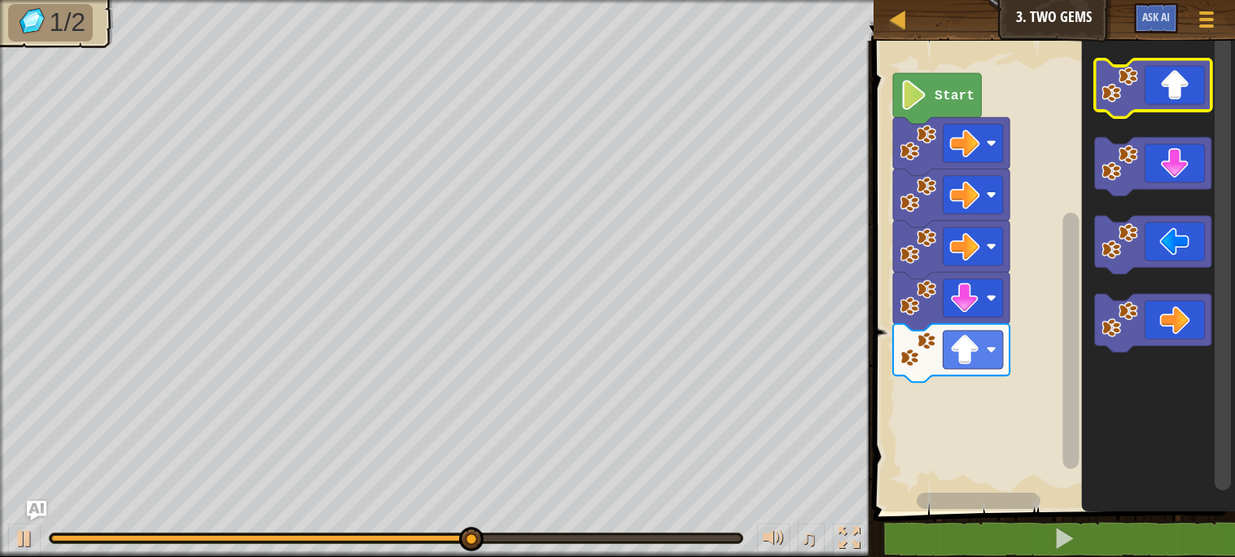
click at [1153, 95] on icon "Blockly Workspace" at bounding box center [1153, 88] width 116 height 59
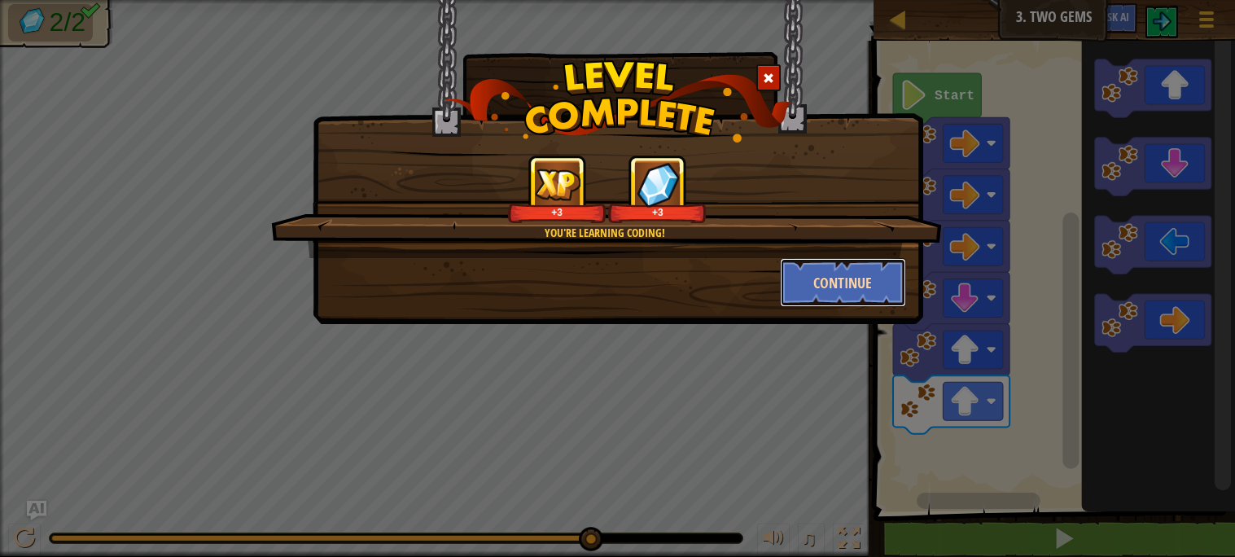
click at [848, 258] on button "Continue" at bounding box center [843, 282] width 126 height 49
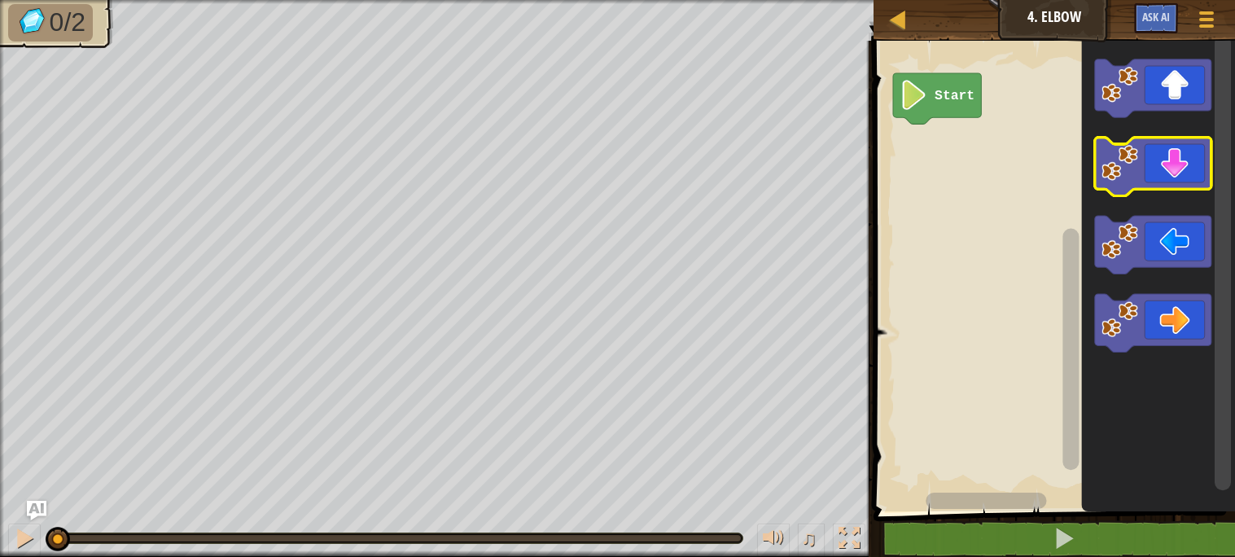
click at [1136, 182] on icon "Blockly Workspace" at bounding box center [1153, 167] width 116 height 59
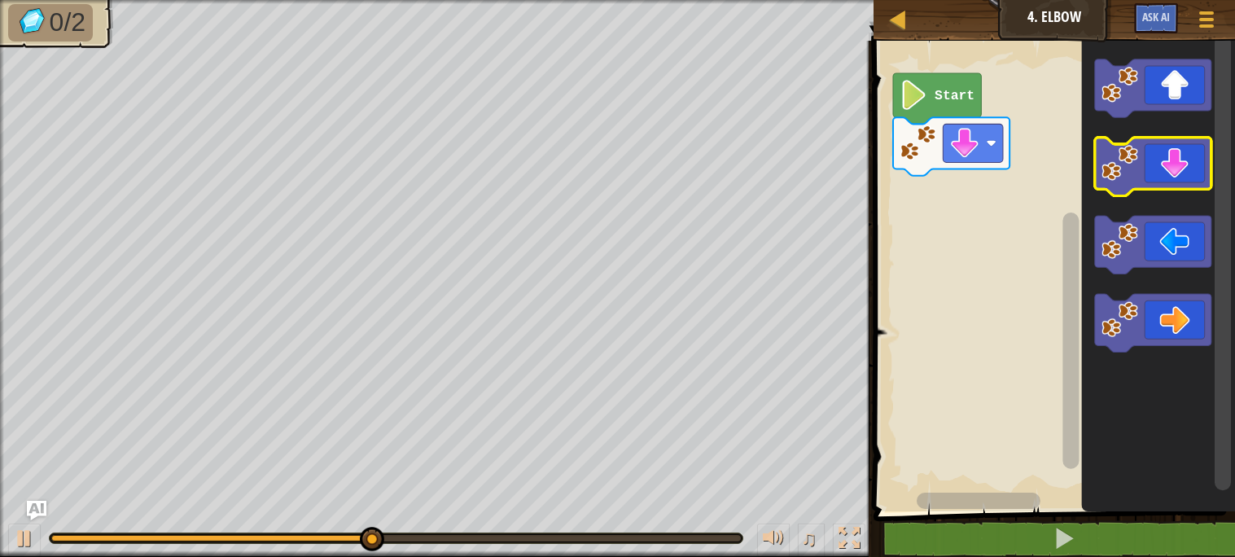
click at [1151, 168] on icon "Blockly Workspace" at bounding box center [1153, 167] width 116 height 59
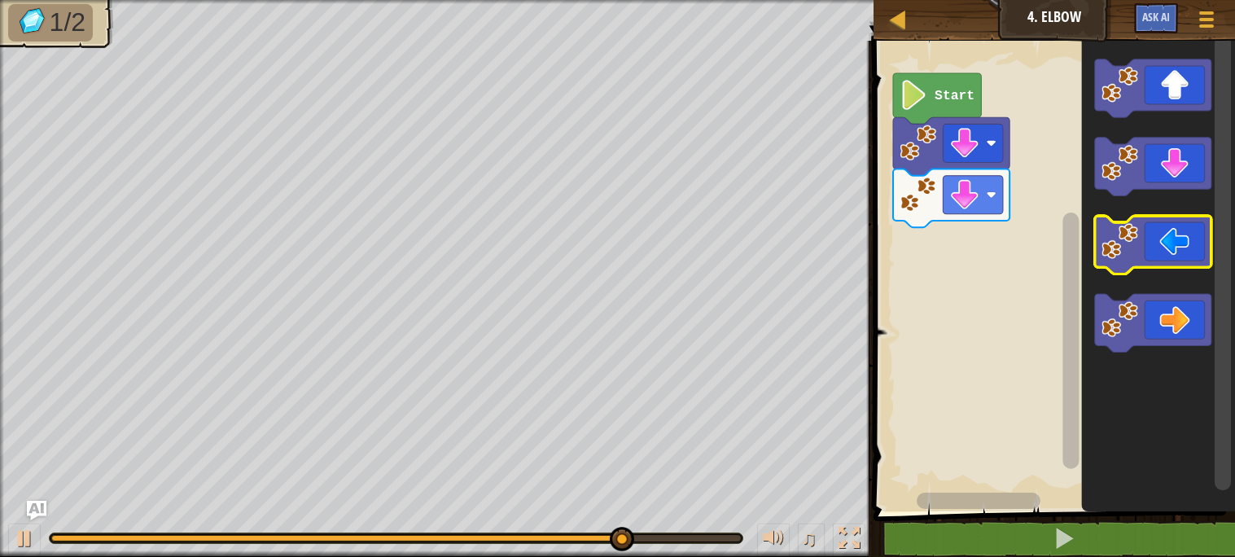
click at [1154, 246] on icon "Blockly Workspace" at bounding box center [1153, 245] width 116 height 59
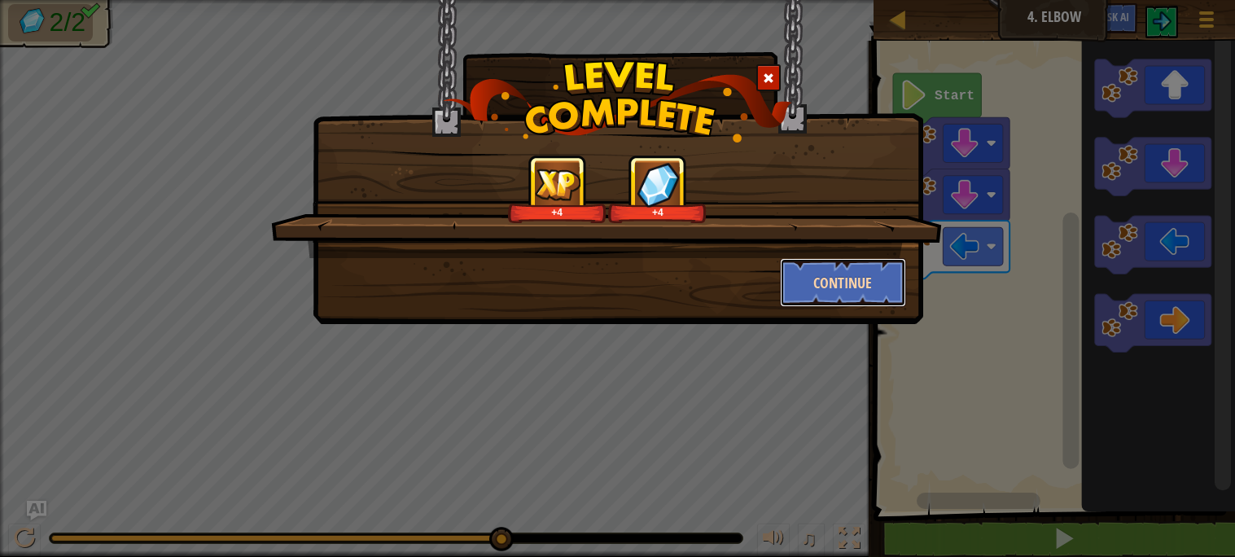
click at [809, 290] on button "Continue" at bounding box center [843, 282] width 126 height 49
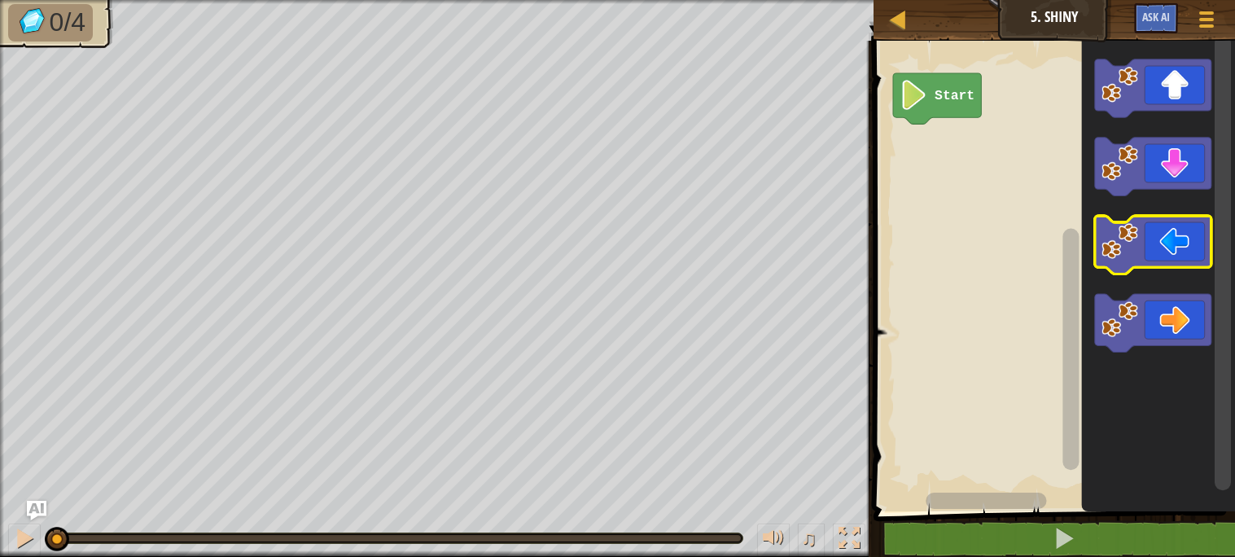
click at [1158, 252] on icon "Blockly Workspace" at bounding box center [1153, 245] width 116 height 59
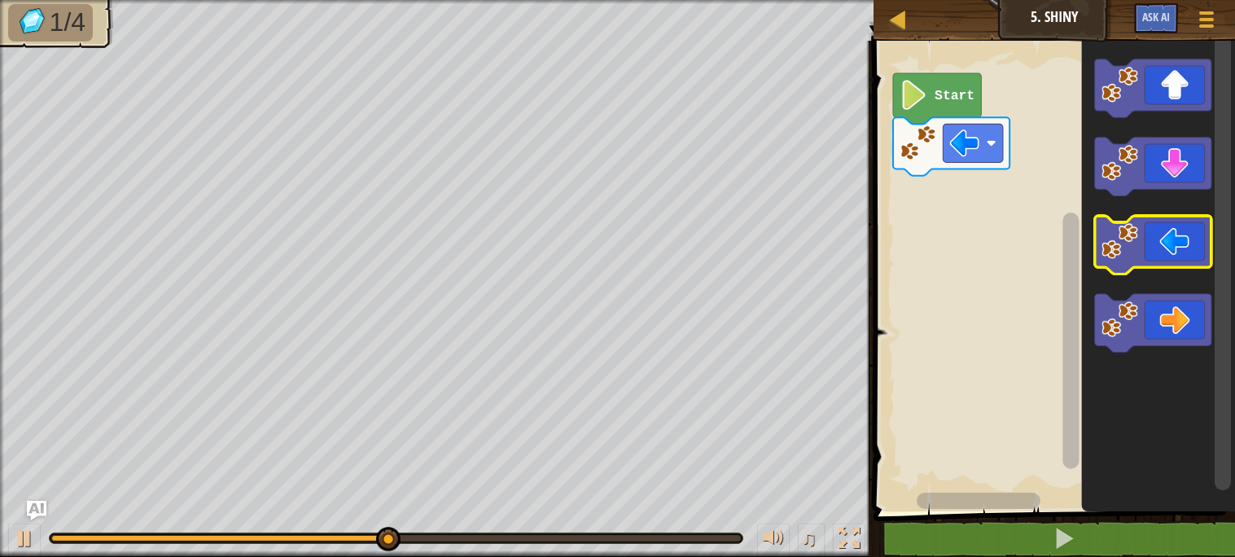
click at [1158, 252] on icon "Blockly Workspace" at bounding box center [1153, 245] width 116 height 59
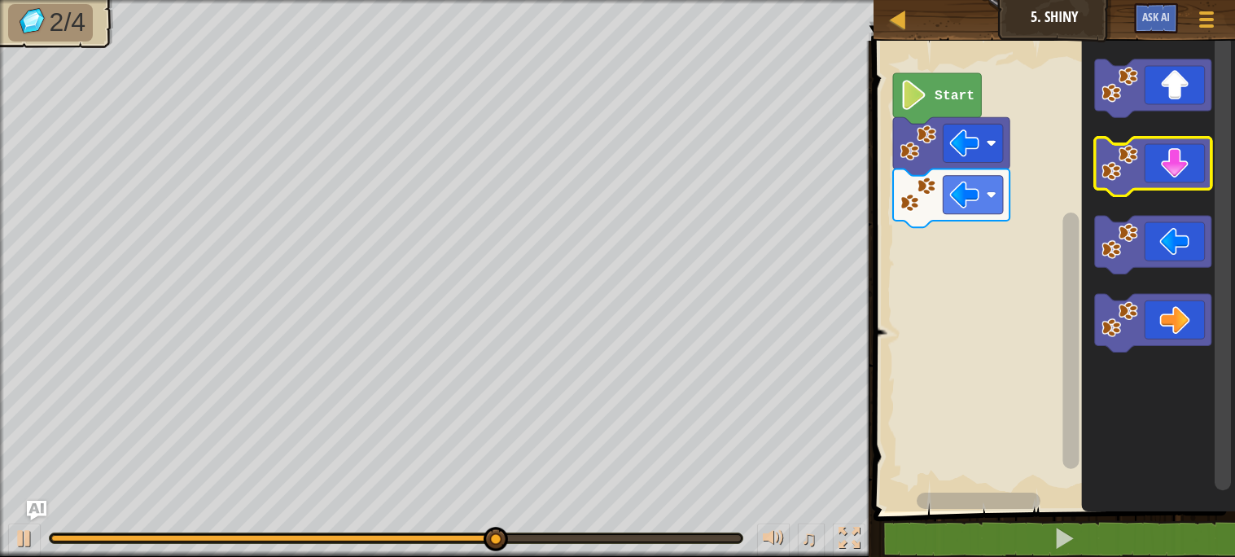
click at [1184, 154] on icon "Blockly Workspace" at bounding box center [1153, 167] width 116 height 59
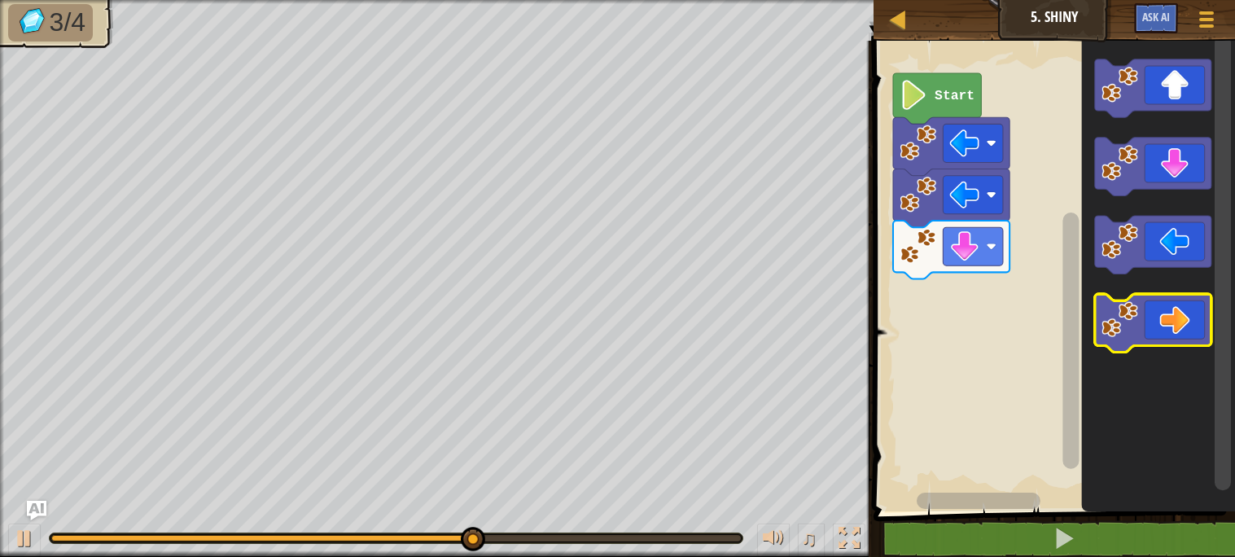
click at [1163, 335] on icon "Blockly Workspace" at bounding box center [1153, 323] width 116 height 59
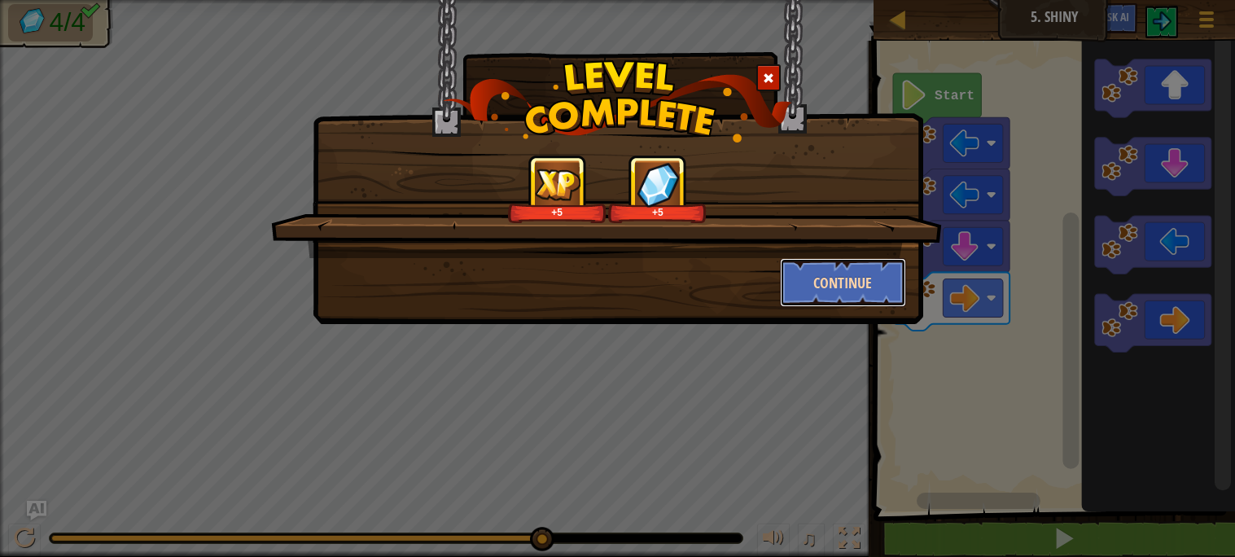
click at [810, 290] on button "Continue" at bounding box center [843, 282] width 126 height 49
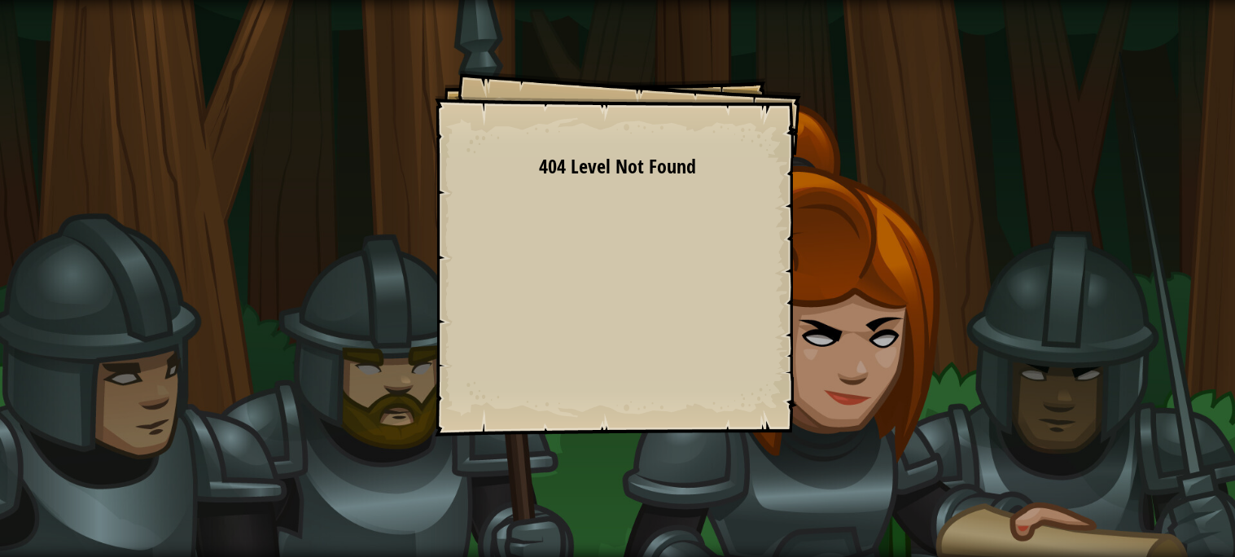
click at [810, 290] on div "Goals Start Level Error loading from server. Try refreshing the page. 404 Level…" at bounding box center [617, 278] width 1235 height 557
click at [571, 278] on div "Goals Start Level Error loading from server. Try refreshing the page. 404 Level…" at bounding box center [618, 253] width 366 height 366
click at [462, 254] on div "Goals Start Level Error loading from server. Try refreshing the page. 404 Level…" at bounding box center [618, 253] width 366 height 366
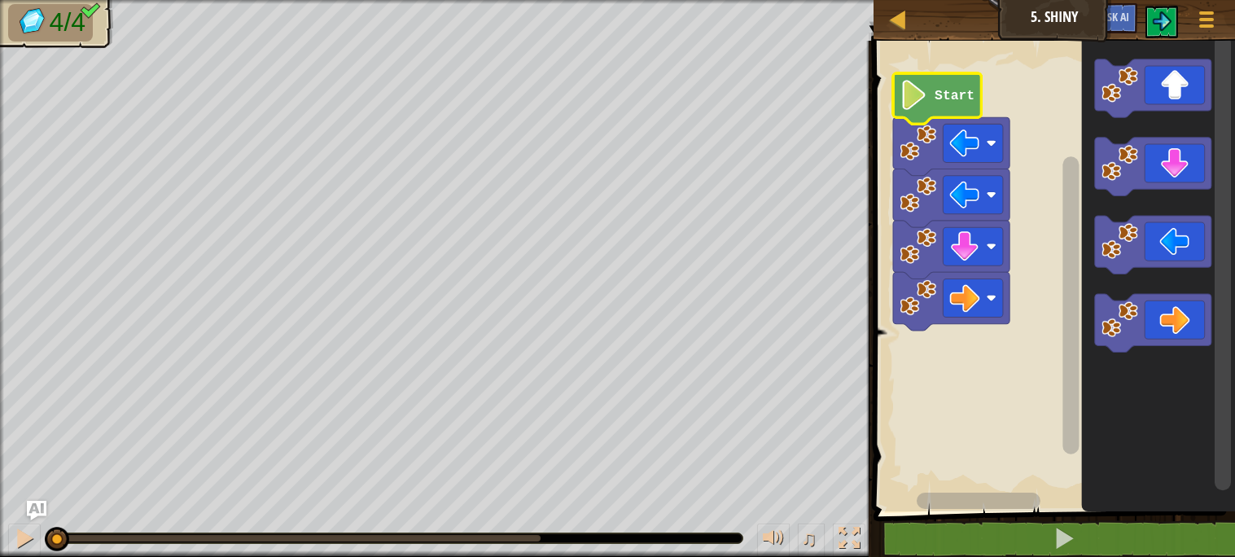
click at [919, 92] on image "Blockly Workspace" at bounding box center [913, 95] width 28 height 30
click at [919, 100] on image "Blockly Workspace" at bounding box center [913, 95] width 28 height 30
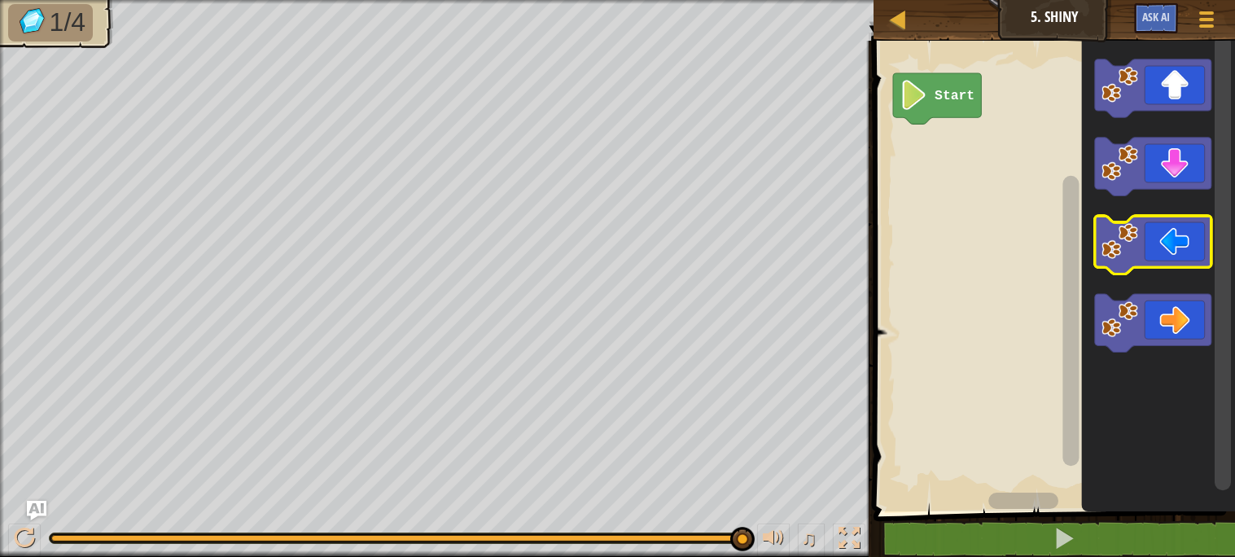
click at [1149, 260] on icon "Blockly Workspace" at bounding box center [1153, 245] width 116 height 59
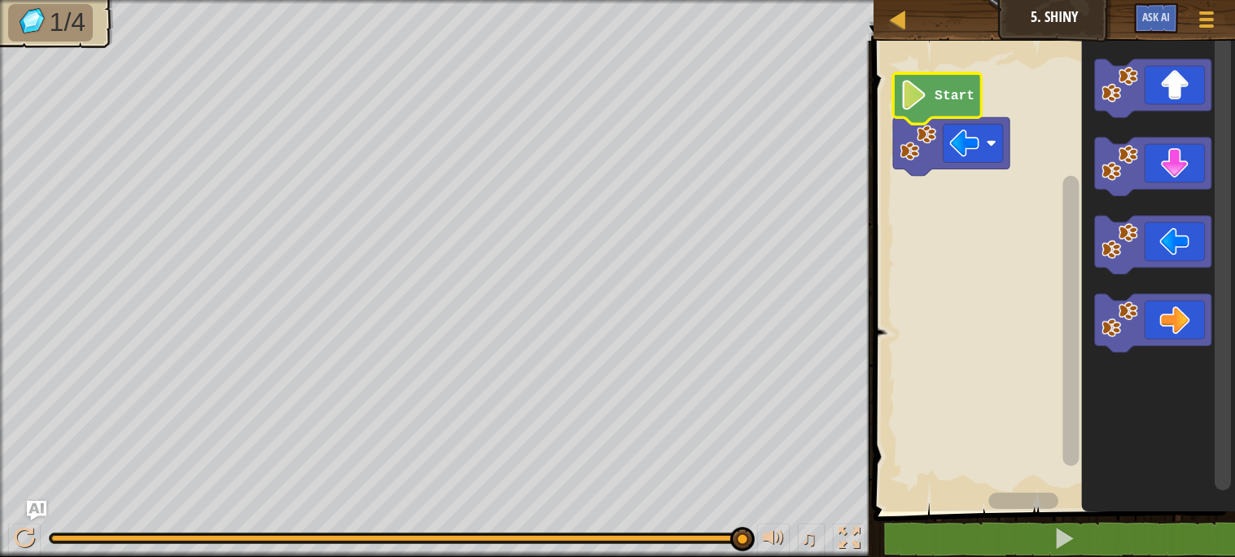
click at [921, 106] on image "Blockly Workspace" at bounding box center [913, 95] width 28 height 30
click at [1051, 243] on rect "Blockly Workspace" at bounding box center [1052, 272] width 366 height 479
click at [939, 102] on text "Start" at bounding box center [954, 95] width 40 height 15
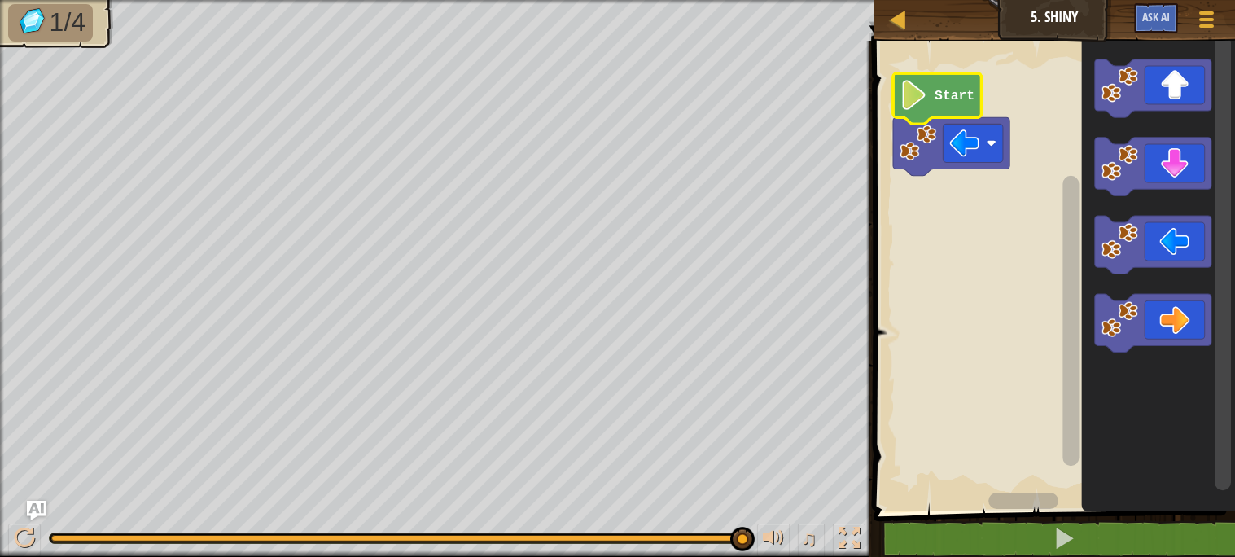
click at [939, 102] on text "Start" at bounding box center [954, 95] width 40 height 15
